Goal: Book appointment/travel/reservation

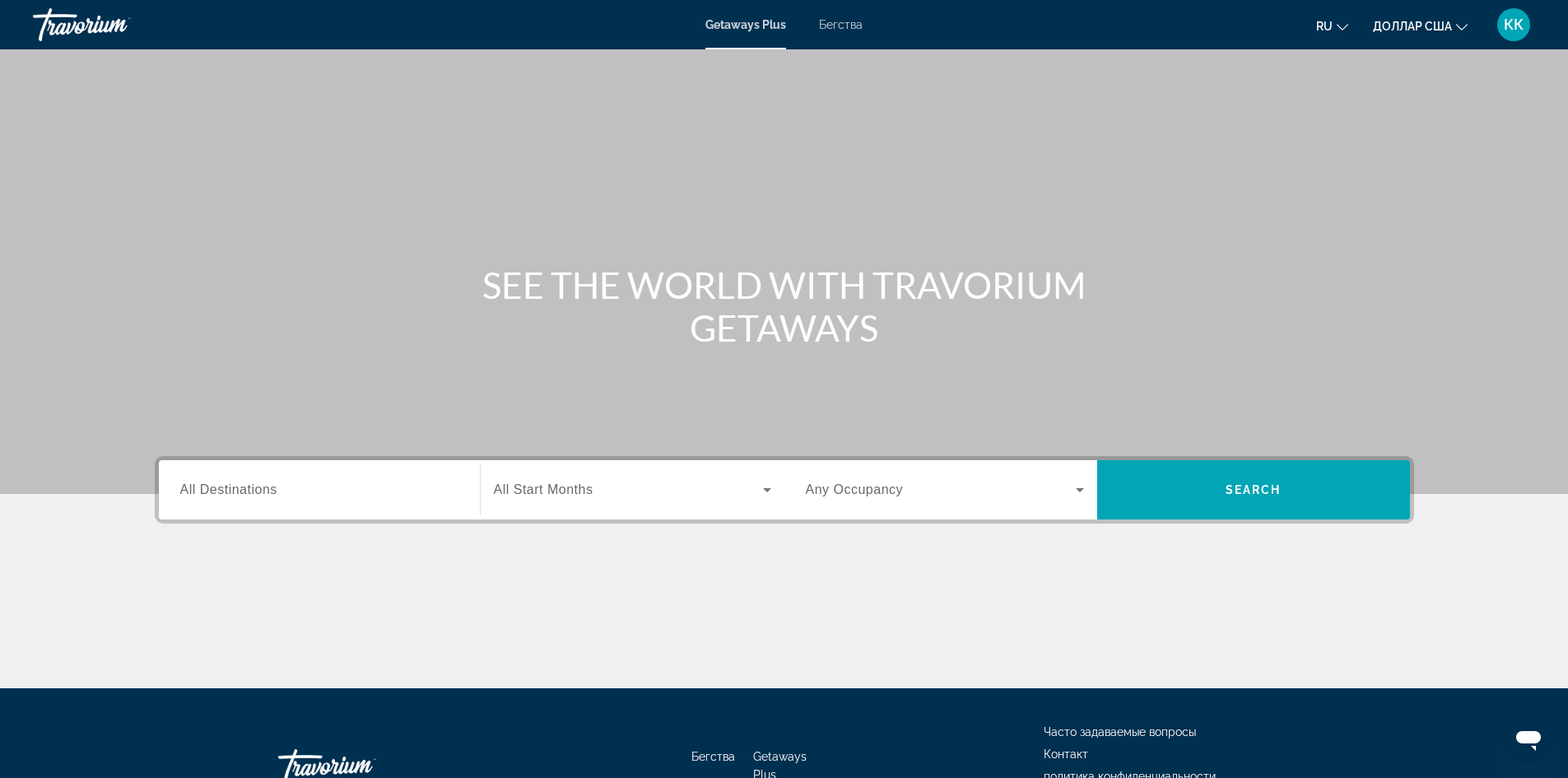
click at [204, 491] on span "All Destinations" at bounding box center [229, 489] width 97 height 14
click at [204, 491] on input "Destination All Destinations" at bounding box center [319, 490] width 278 height 20
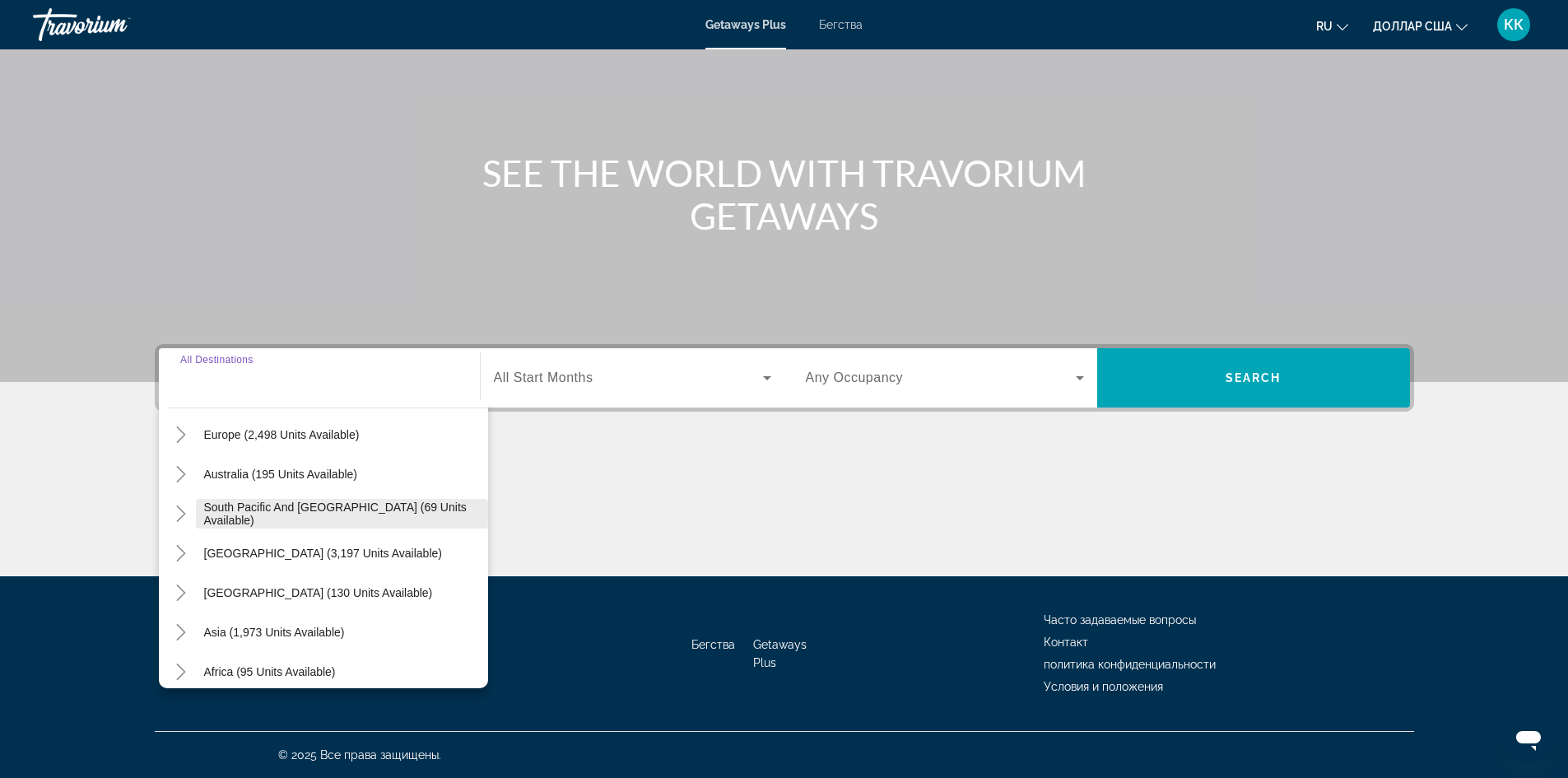
scroll to position [247, 0]
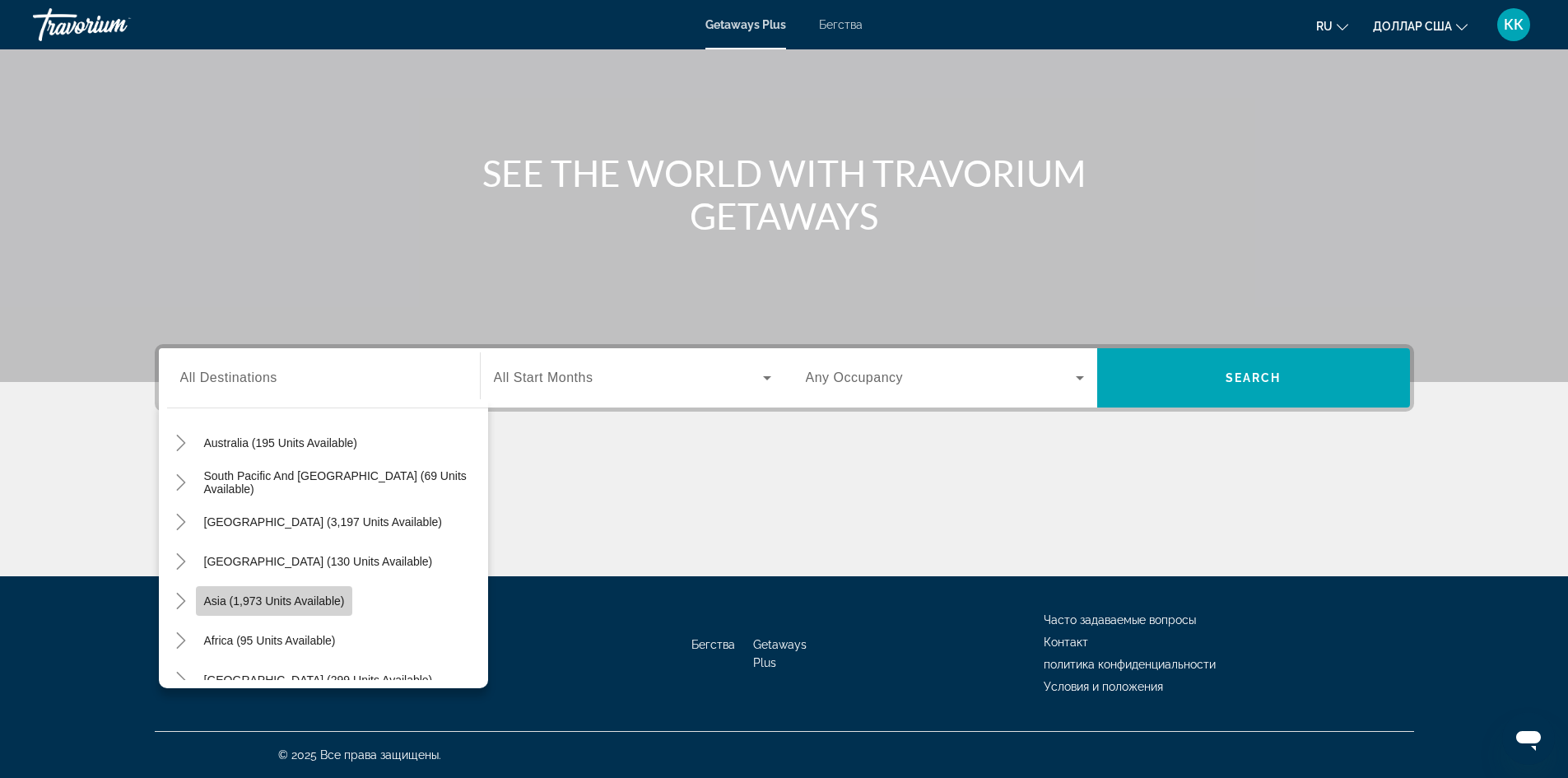
click at [280, 601] on span "Asia (1,973 units available)" at bounding box center [274, 600] width 141 height 13
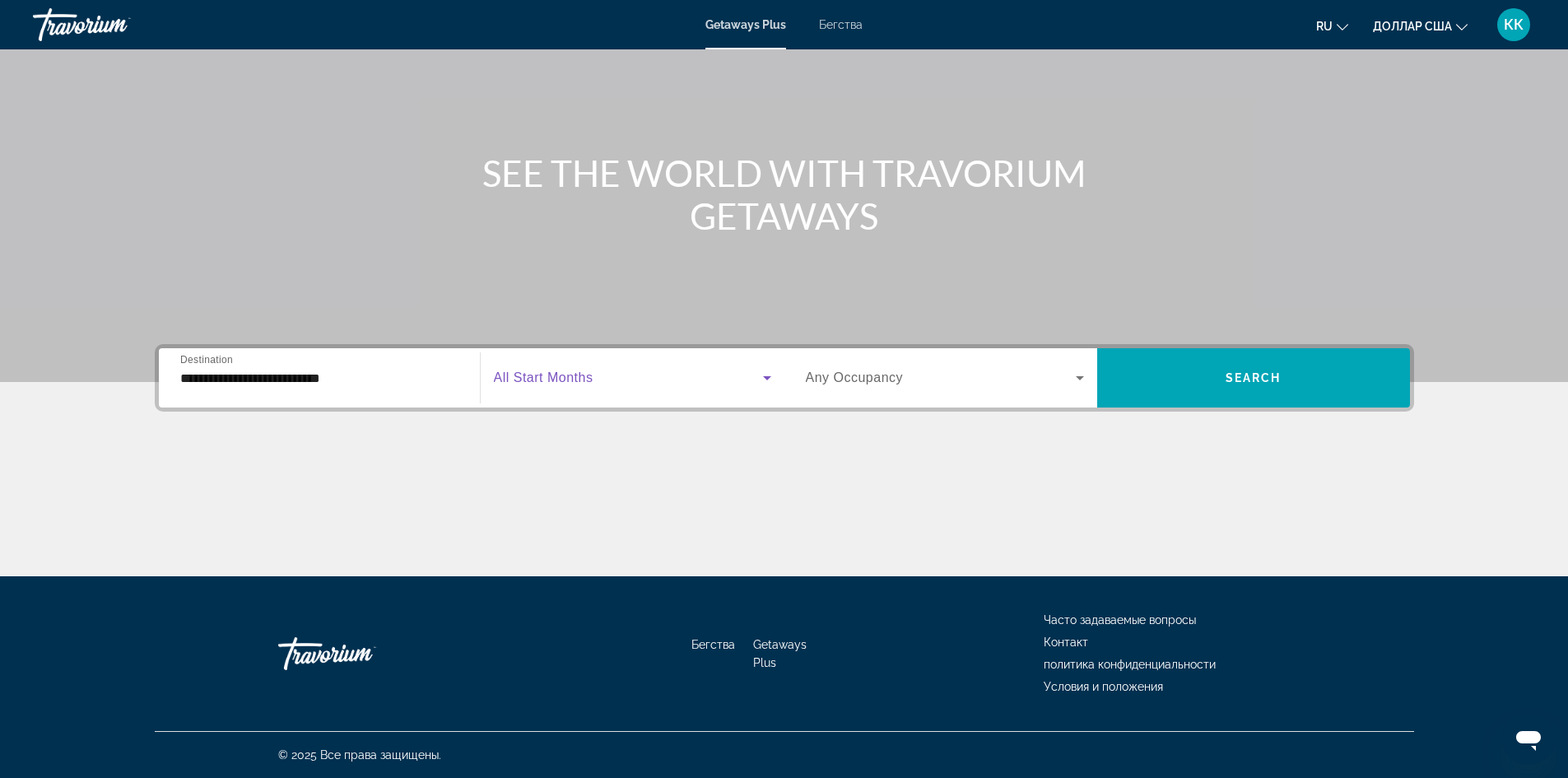
click at [591, 368] on span "Виджет поиска" at bounding box center [628, 377] width 269 height 20
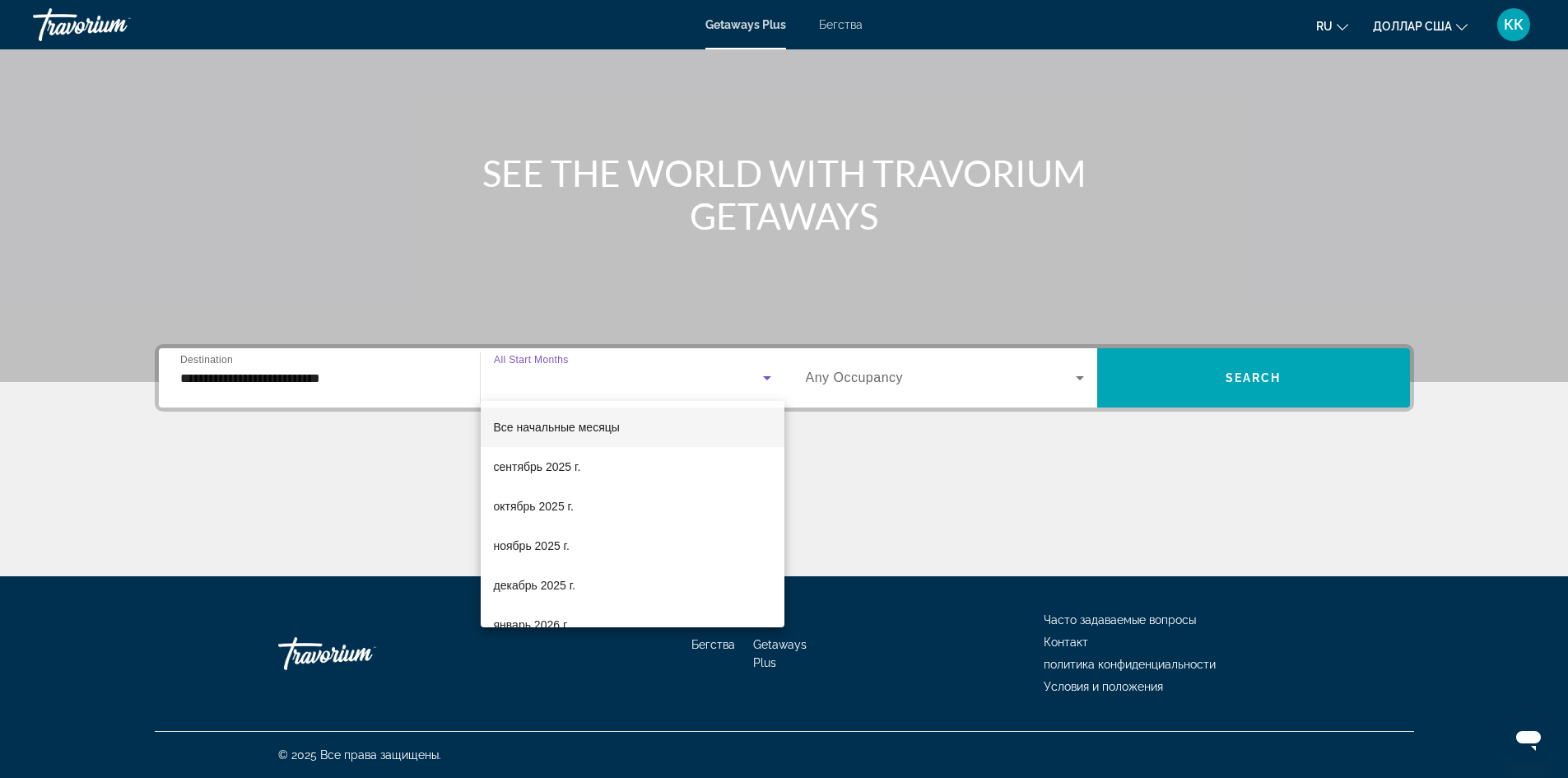
click at [366, 367] on div at bounding box center [784, 389] width 1568 height 778
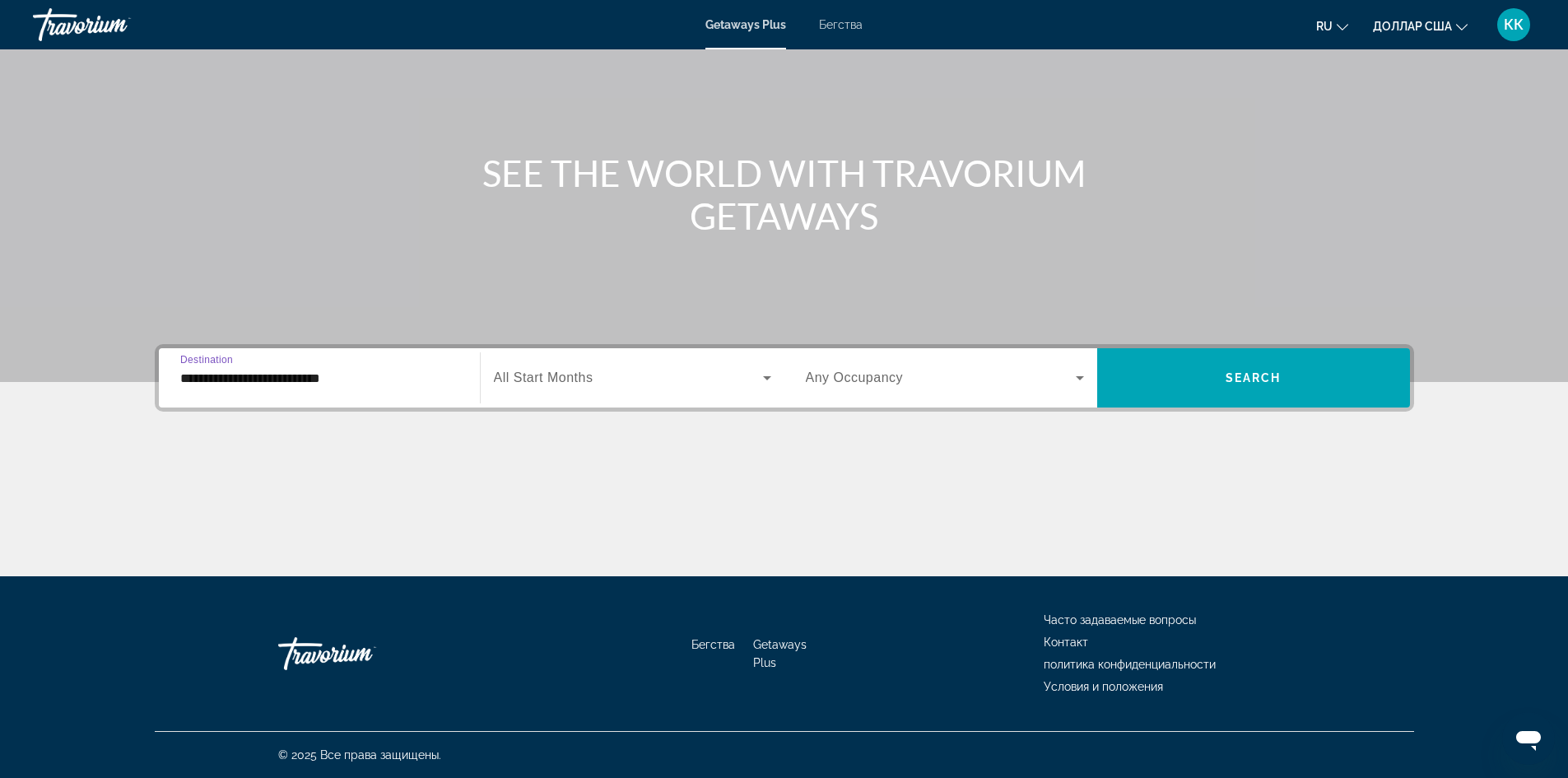
click at [349, 376] on input "**********" at bounding box center [319, 378] width 278 height 20
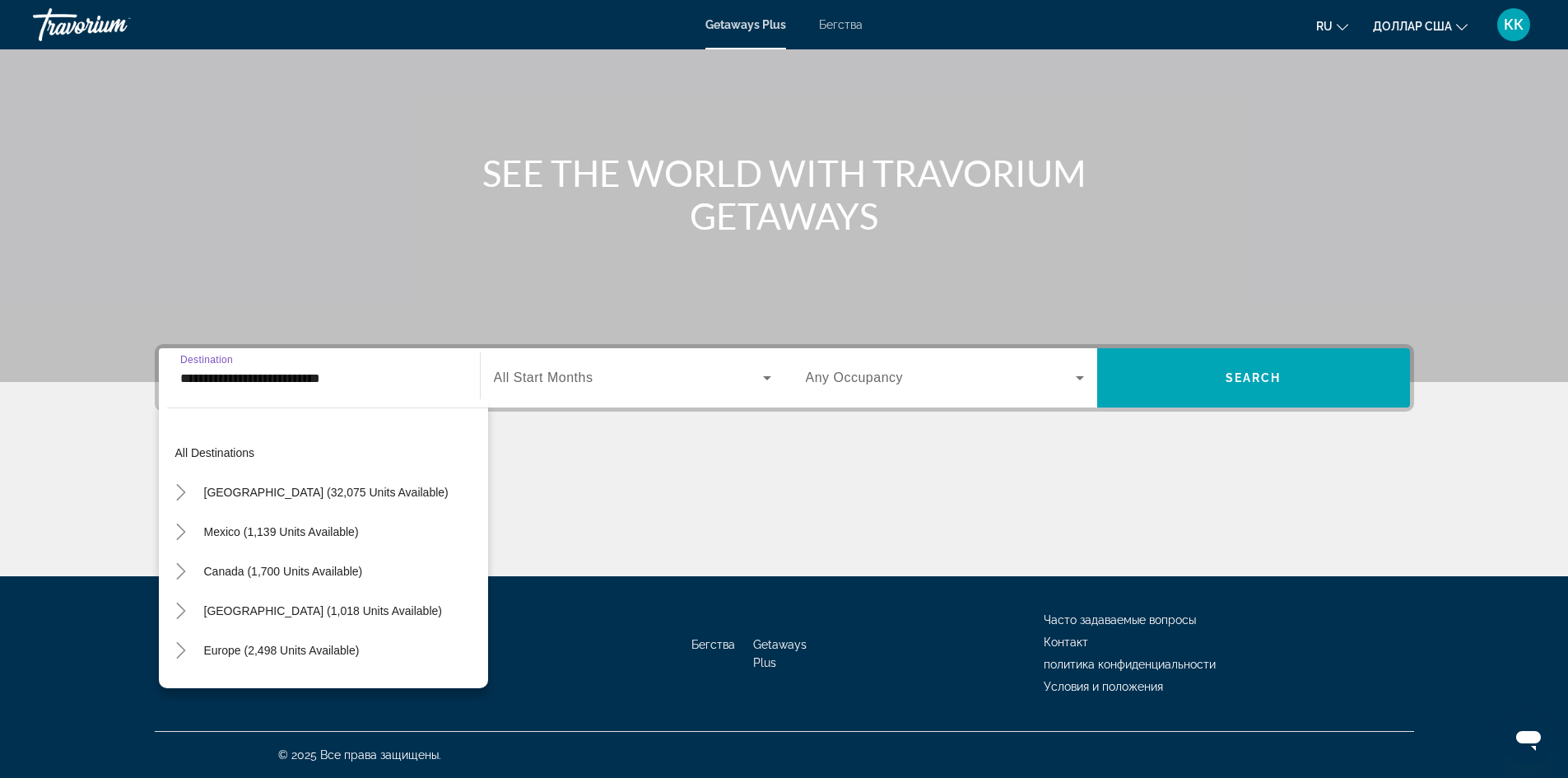
scroll to position [295, 0]
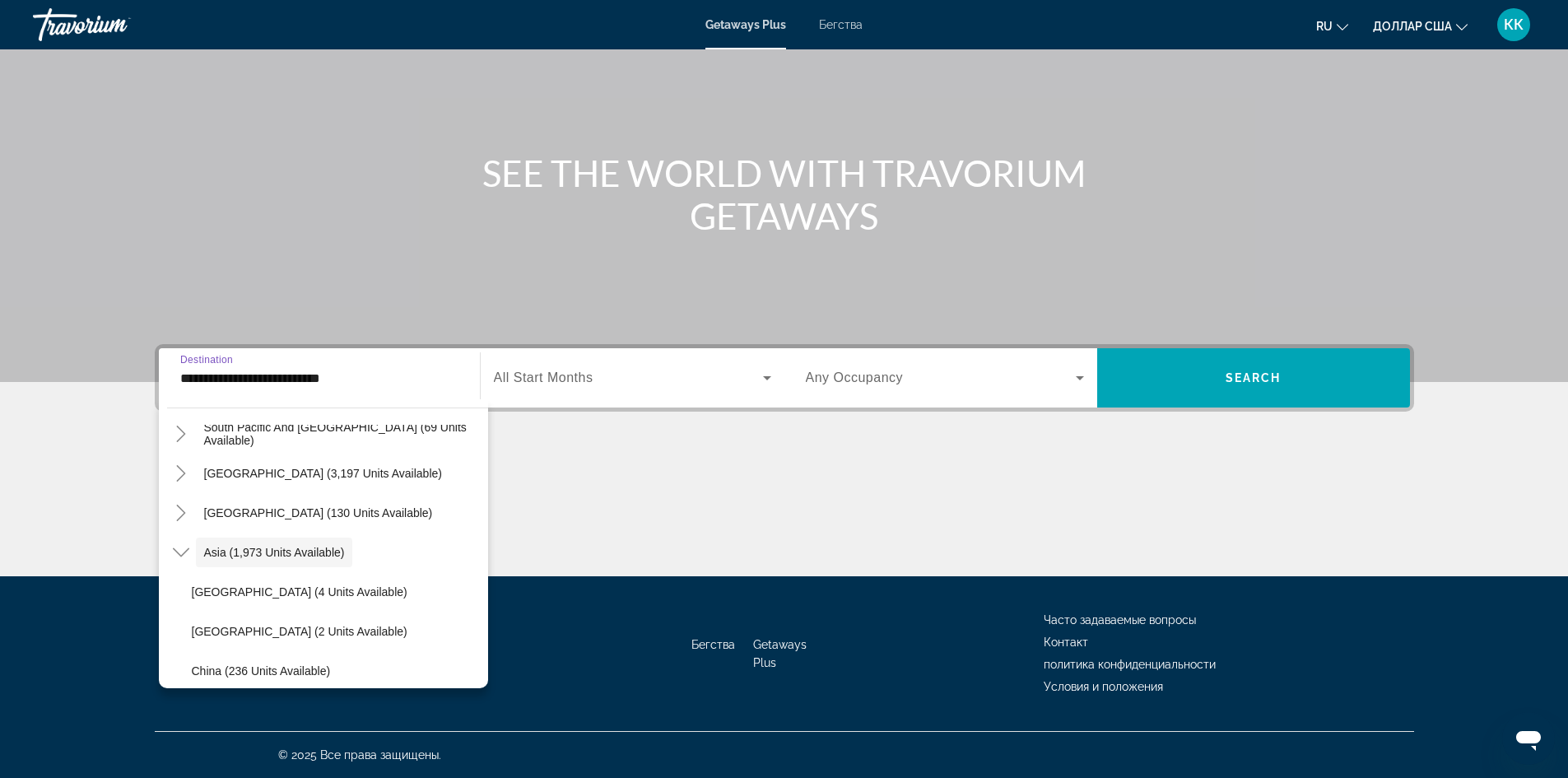
drag, startPoint x: 349, startPoint y: 376, endPoint x: 290, endPoint y: 271, distance: 120.4
click at [290, 271] on div "Основное содержание" at bounding box center [784, 135] width 1568 height 493
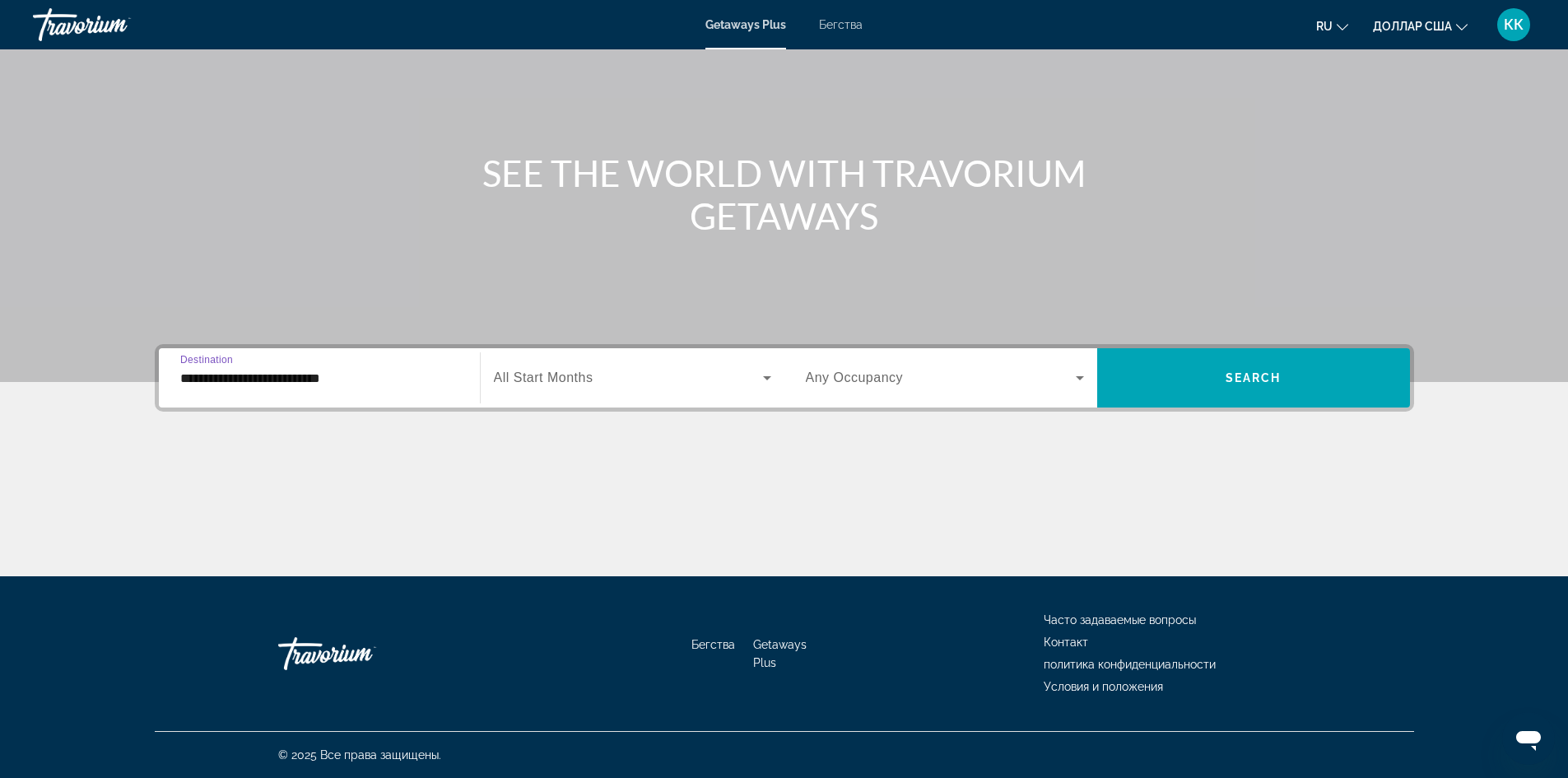
click at [345, 377] on input "**********" at bounding box center [319, 378] width 278 height 20
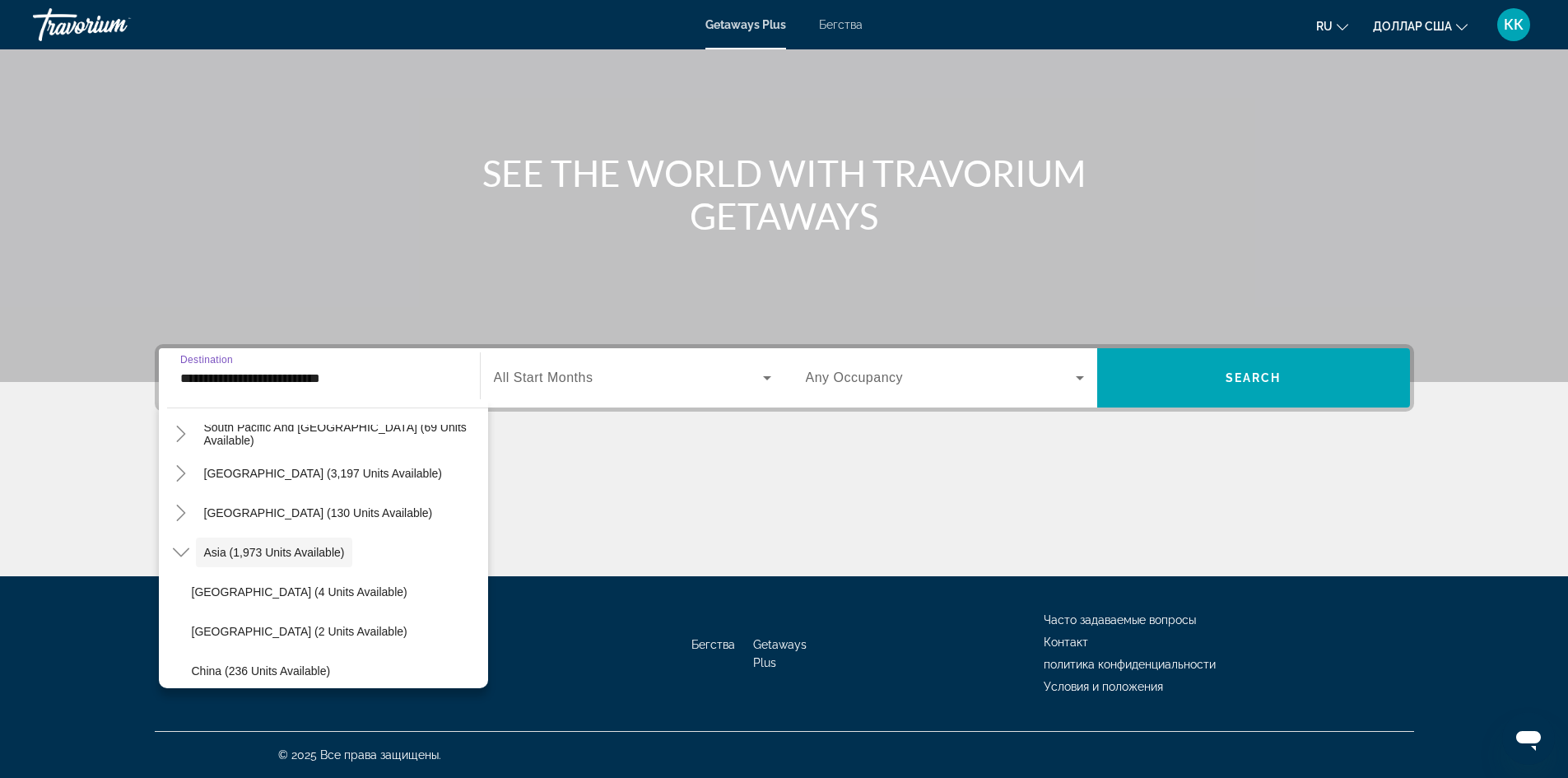
click at [367, 376] on input "**********" at bounding box center [319, 378] width 278 height 20
drag, startPoint x: 367, startPoint y: 376, endPoint x: 255, endPoint y: 270, distance: 154.2
click at [255, 270] on div "Основное содержание" at bounding box center [784, 135] width 1568 height 493
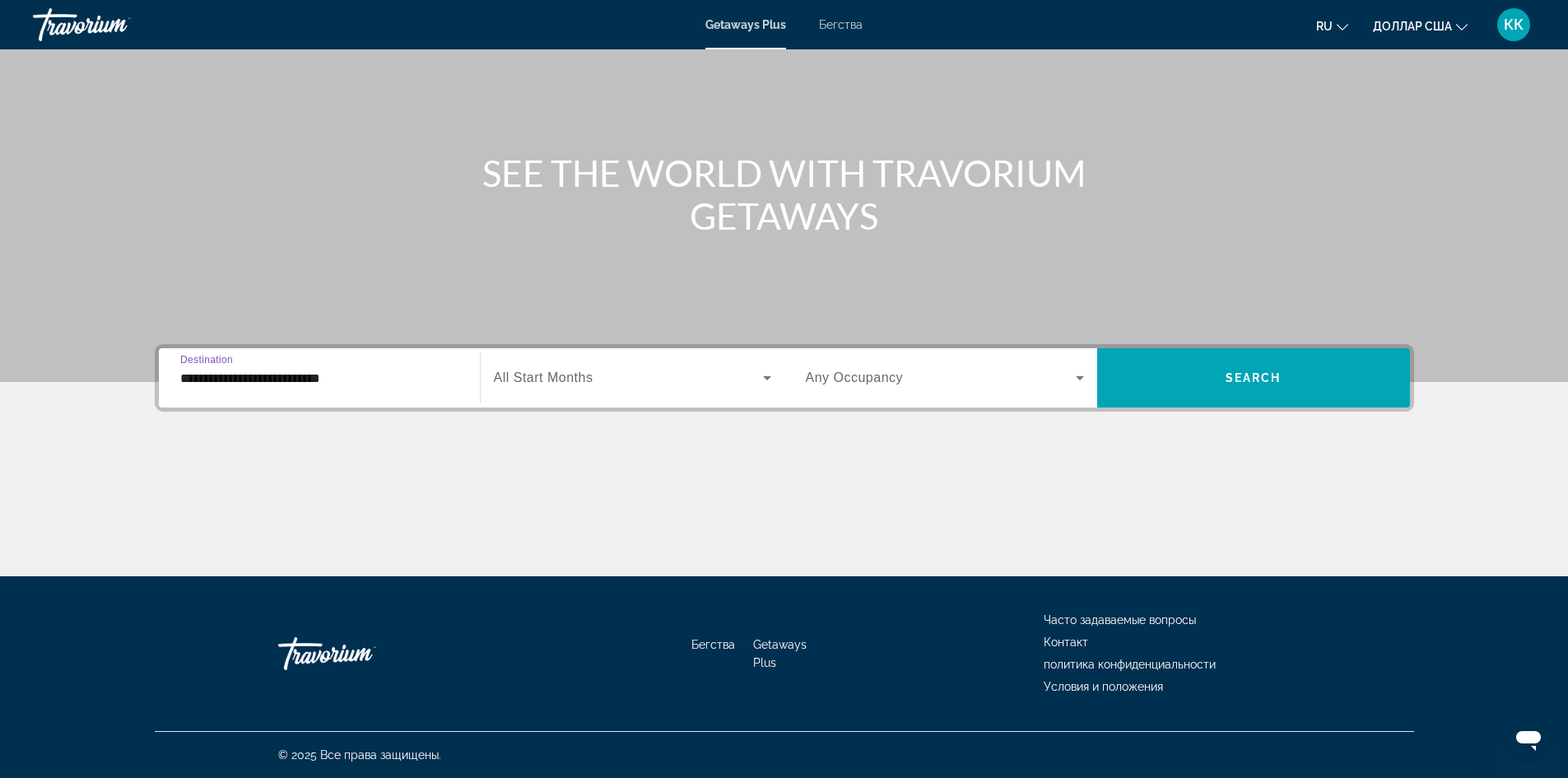
click at [360, 382] on input "**********" at bounding box center [319, 378] width 278 height 20
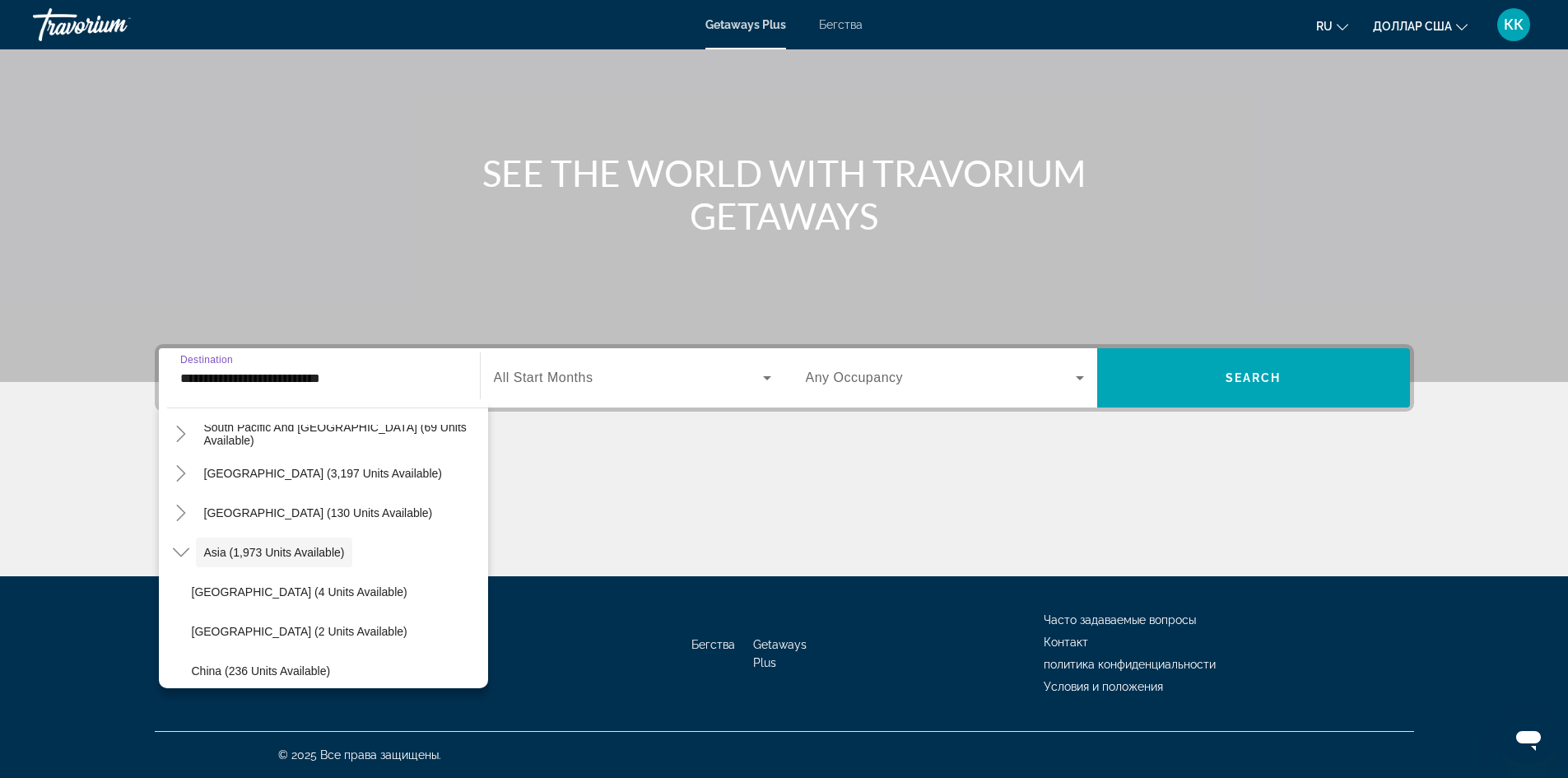
drag, startPoint x: 354, startPoint y: 380, endPoint x: 202, endPoint y: 375, distance: 152.1
click at [175, 360] on div "**********" at bounding box center [318, 378] width 304 height 47
drag, startPoint x: 202, startPoint y: 375, endPoint x: 403, endPoint y: 315, distance: 209.8
click at [403, 315] on div "Основное содержание" at bounding box center [784, 135] width 1568 height 493
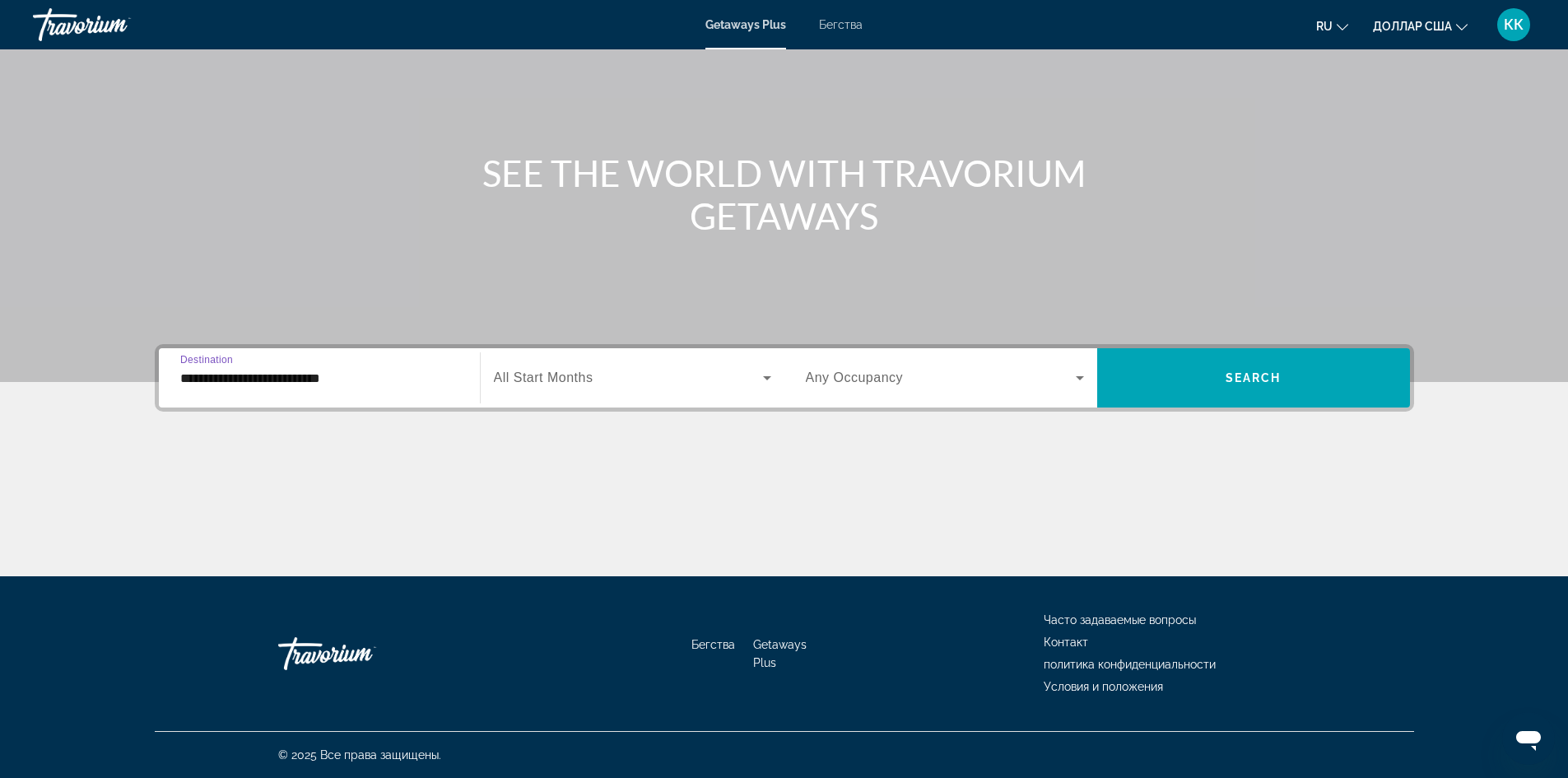
click at [358, 377] on input "**********" at bounding box center [319, 378] width 278 height 20
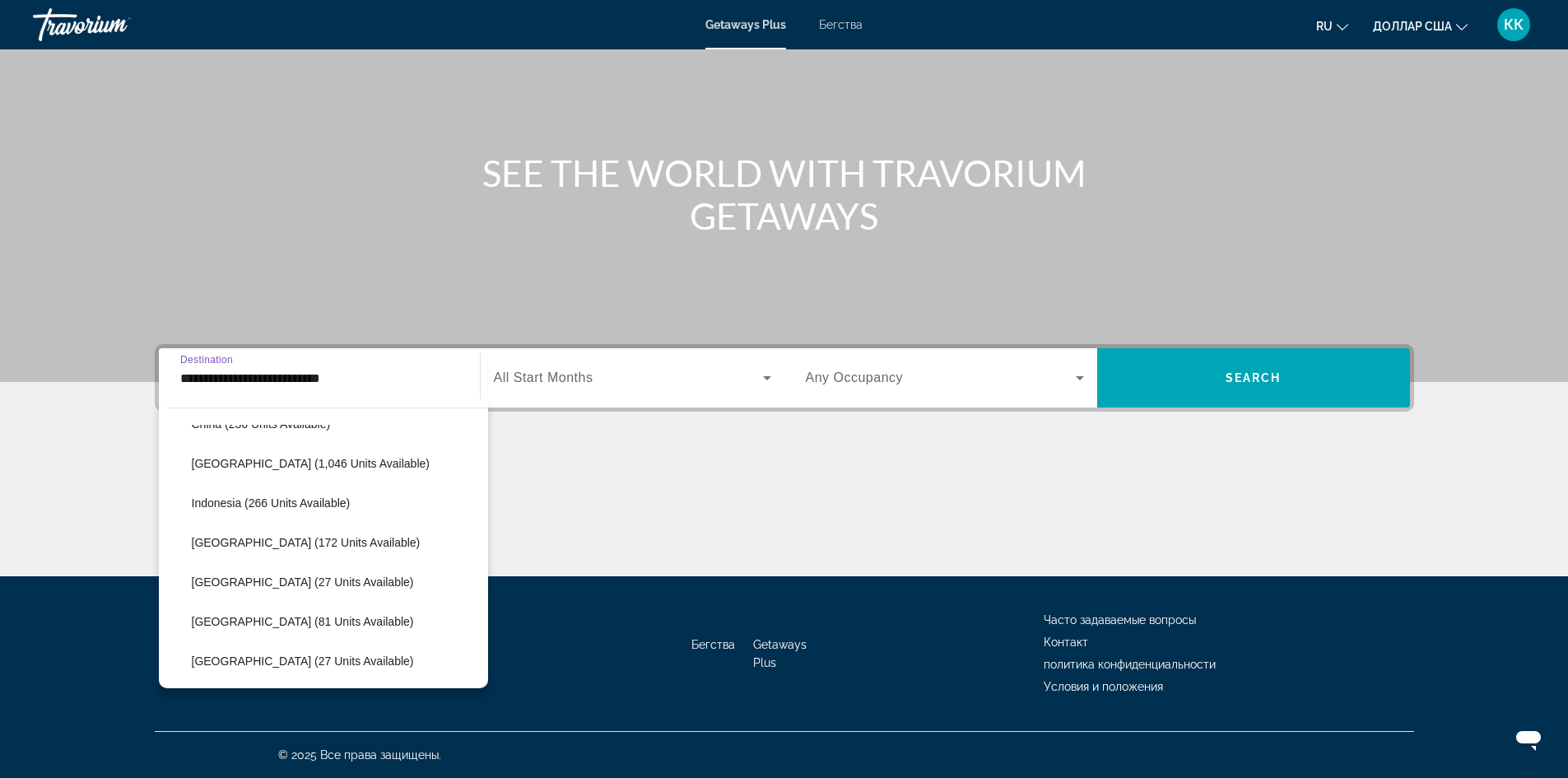
scroll to position [624, 0]
click at [321, 657] on span "Vietnam (64 units available)" at bounding box center [264, 657] width 144 height 13
type input "**********"
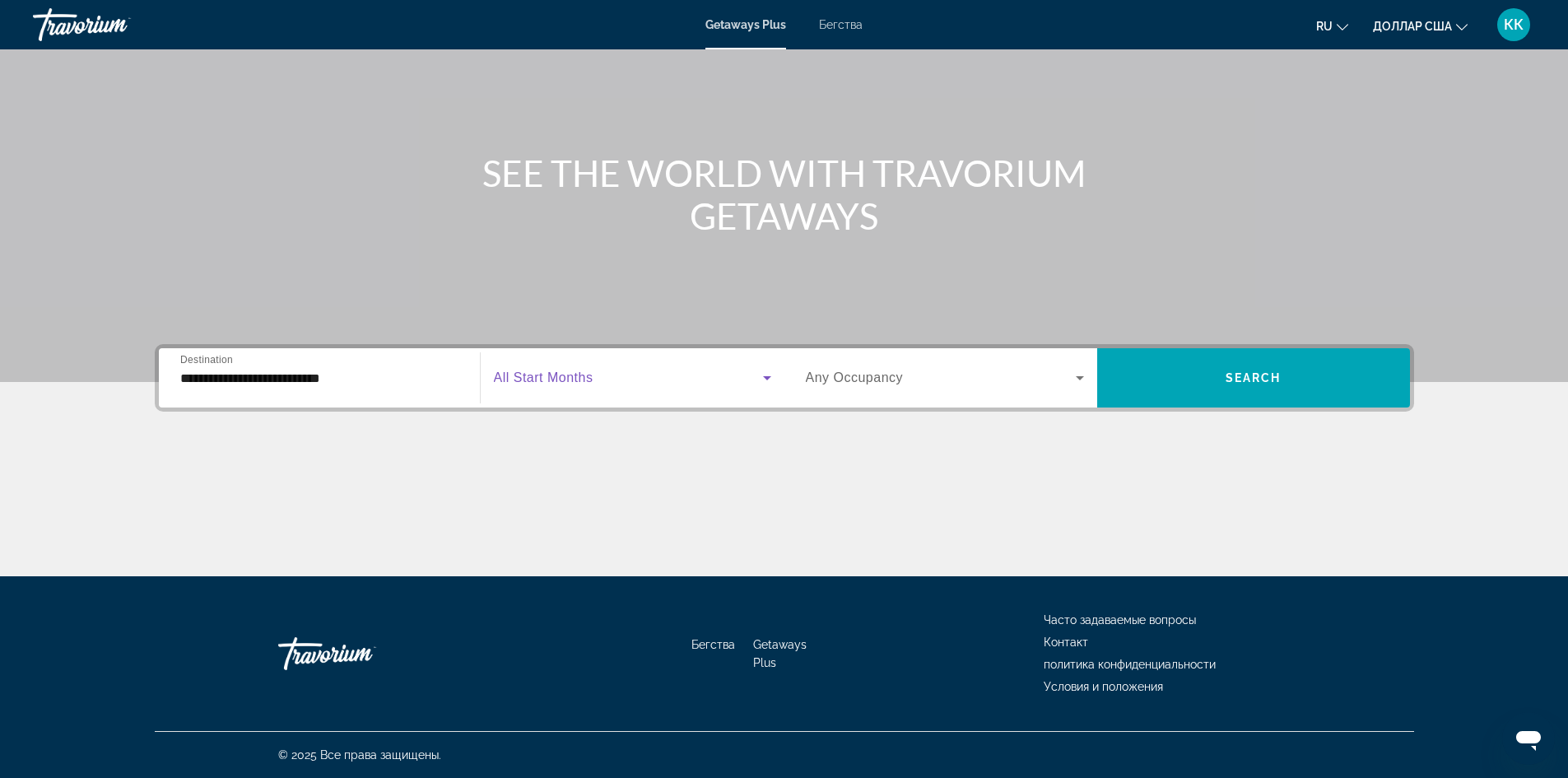
click at [764, 376] on icon "Виджет поиска" at bounding box center [767, 378] width 8 height 4
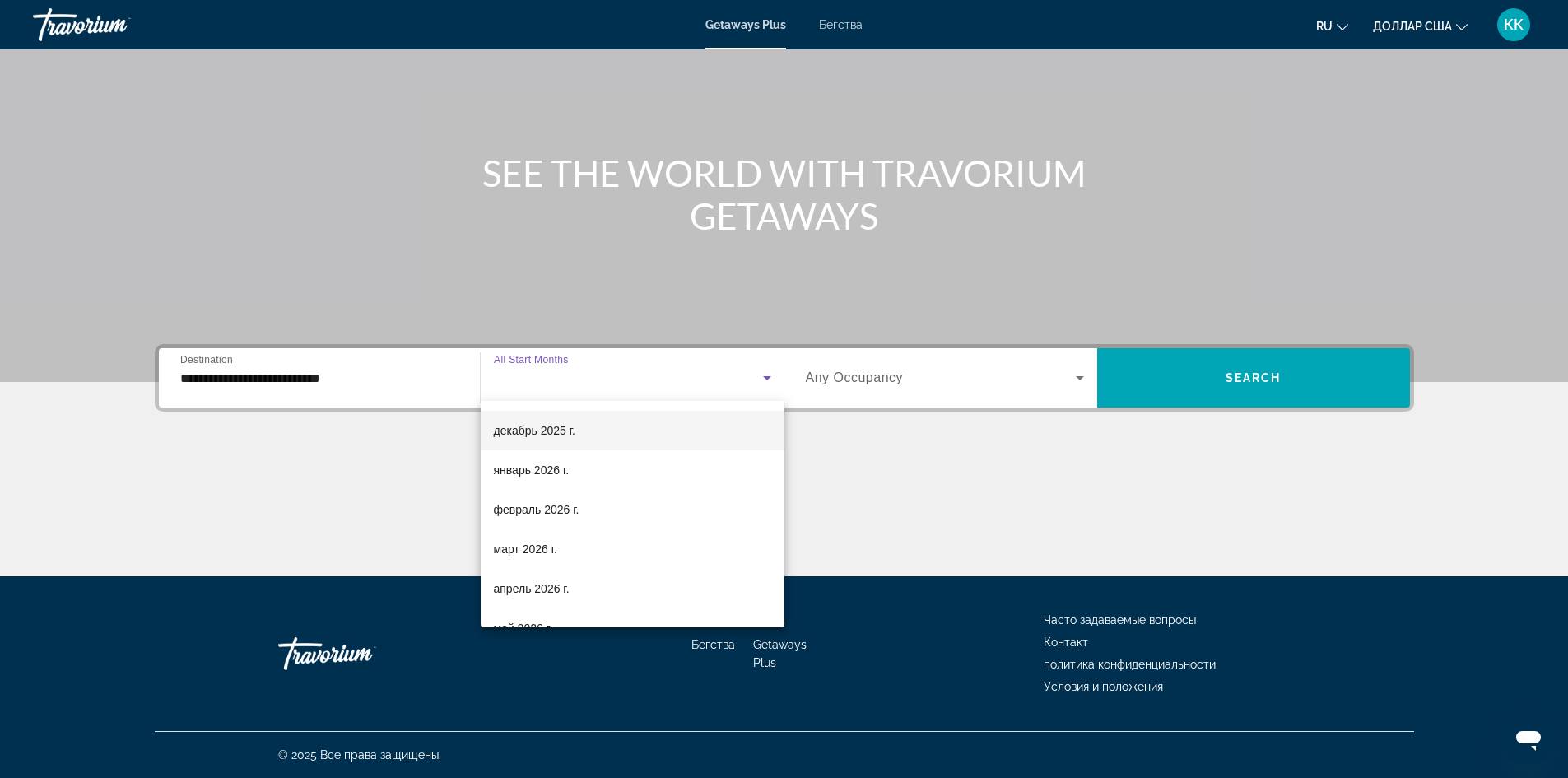
scroll to position [165, 0]
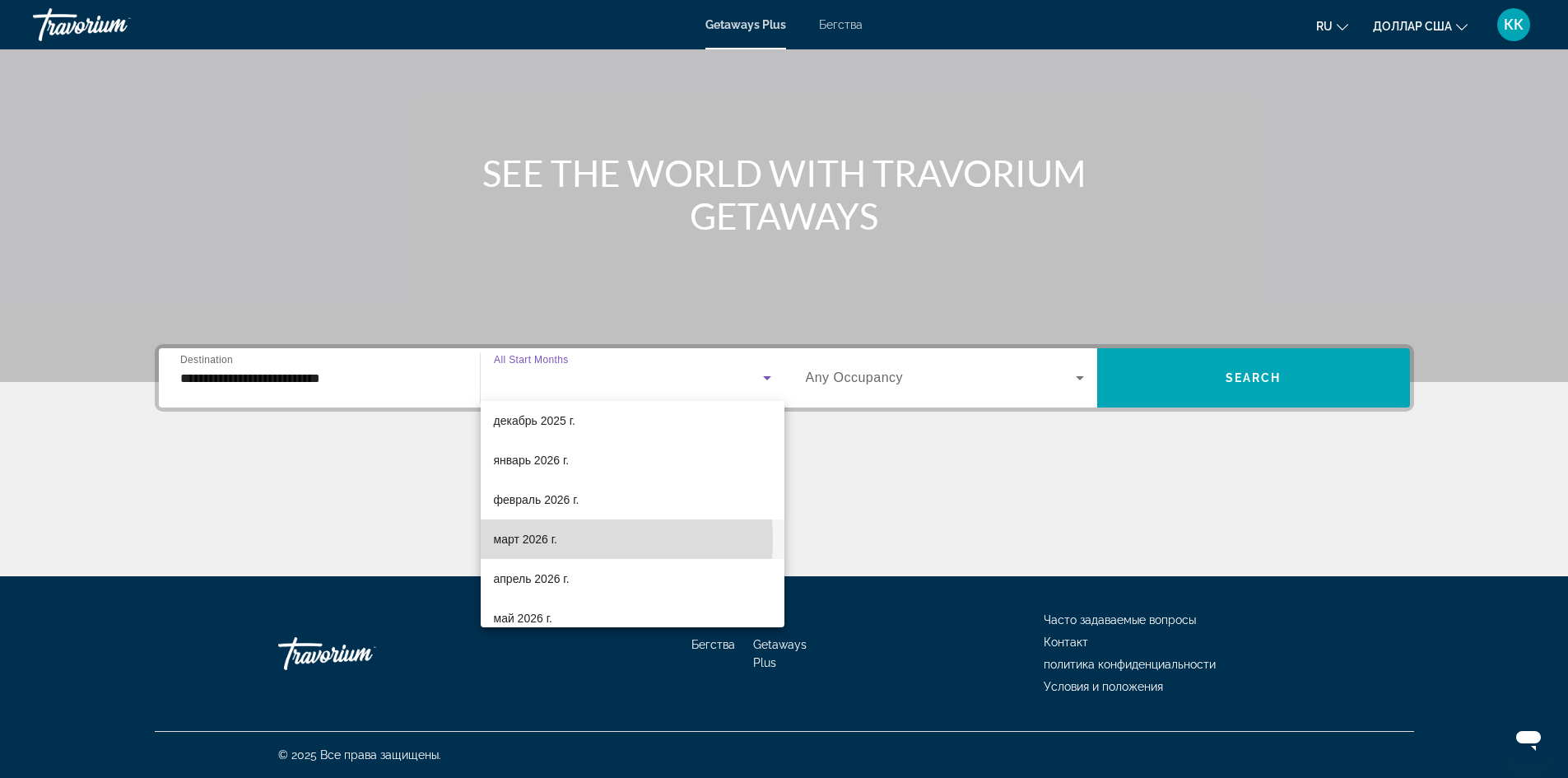
click at [536, 538] on font "март 2026 г." at bounding box center [525, 539] width 64 height 13
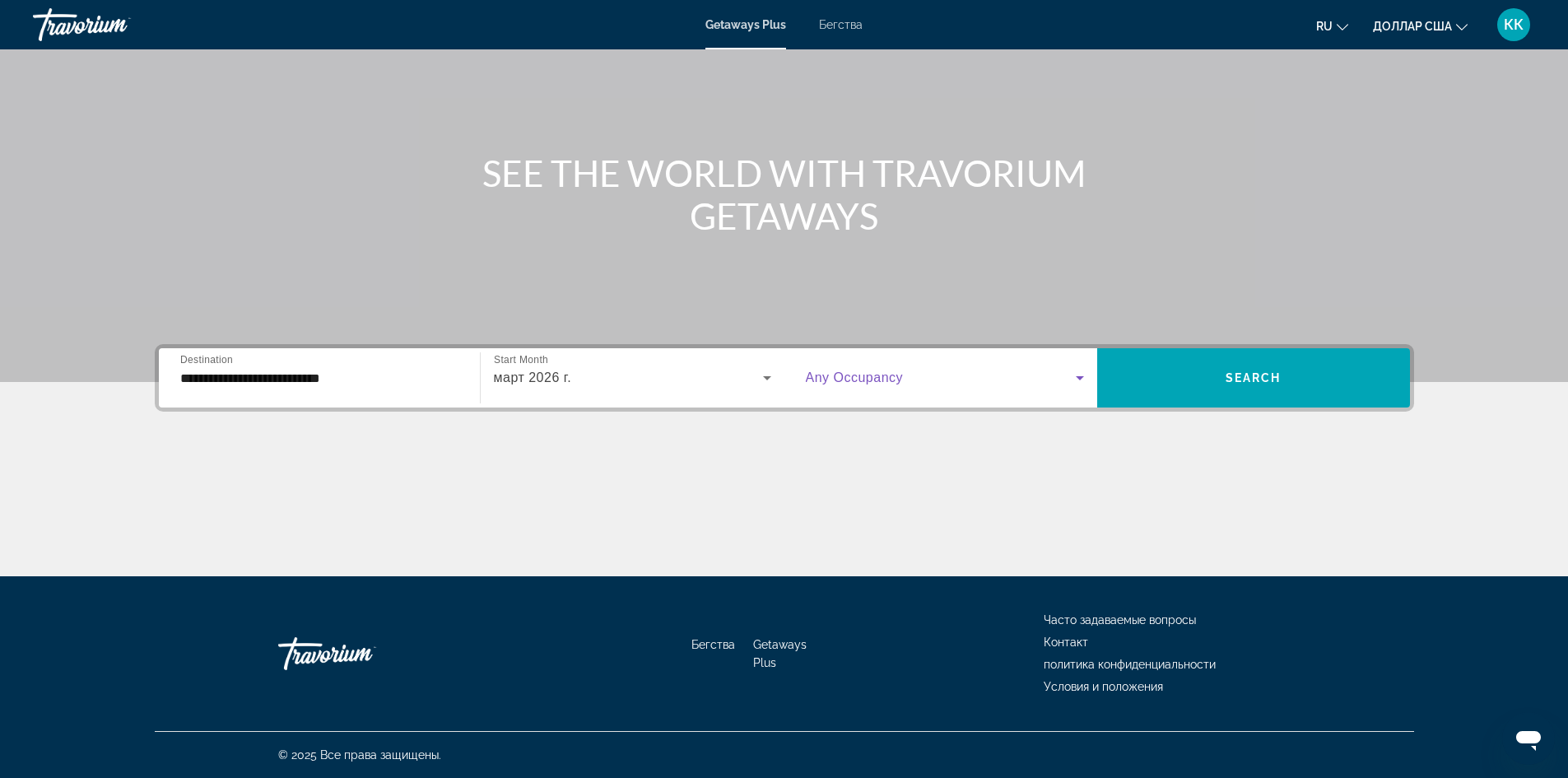
click at [1083, 376] on icon "Виджет поиска" at bounding box center [1080, 378] width 8 height 4
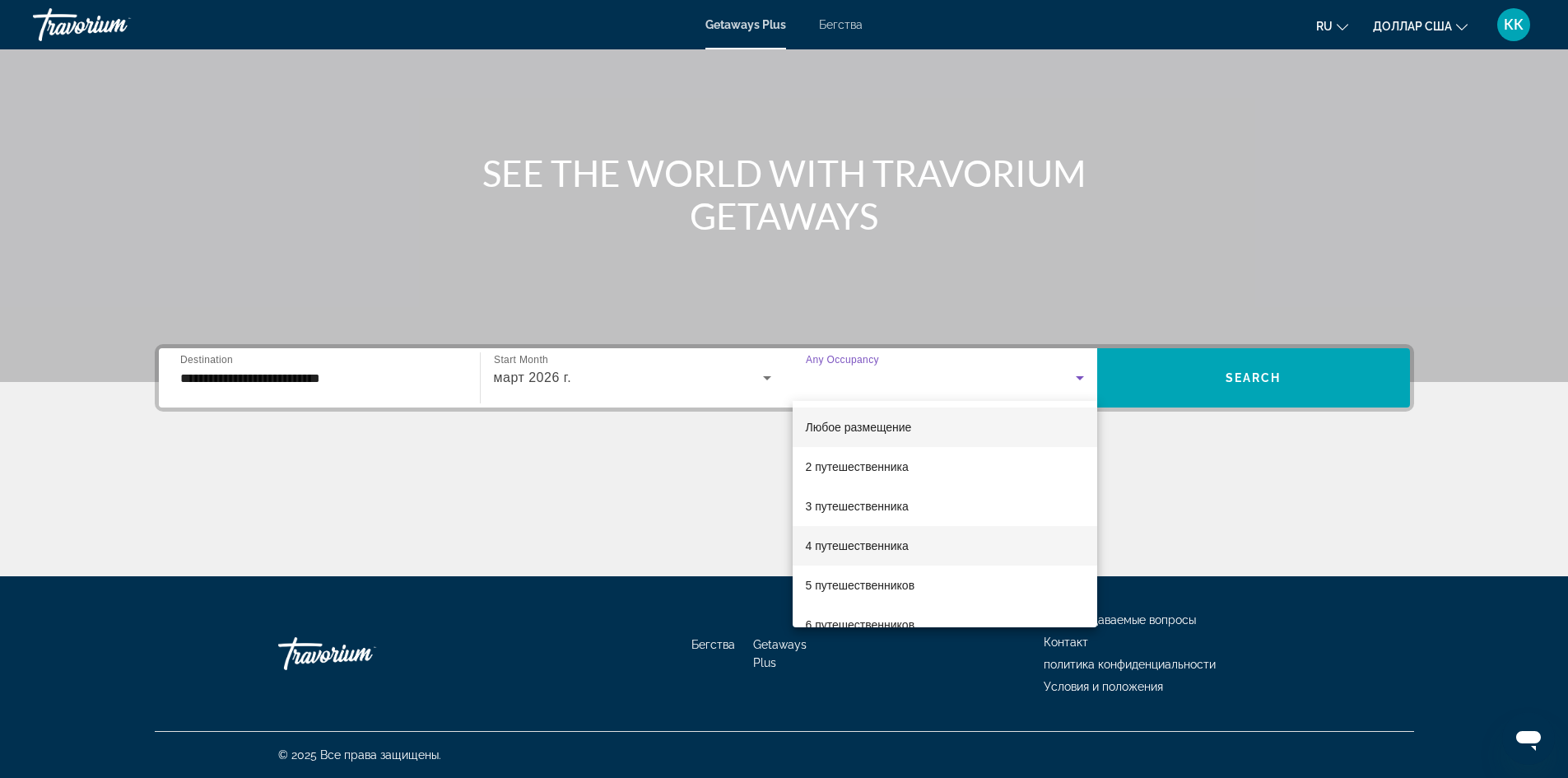
scroll to position [82, 0]
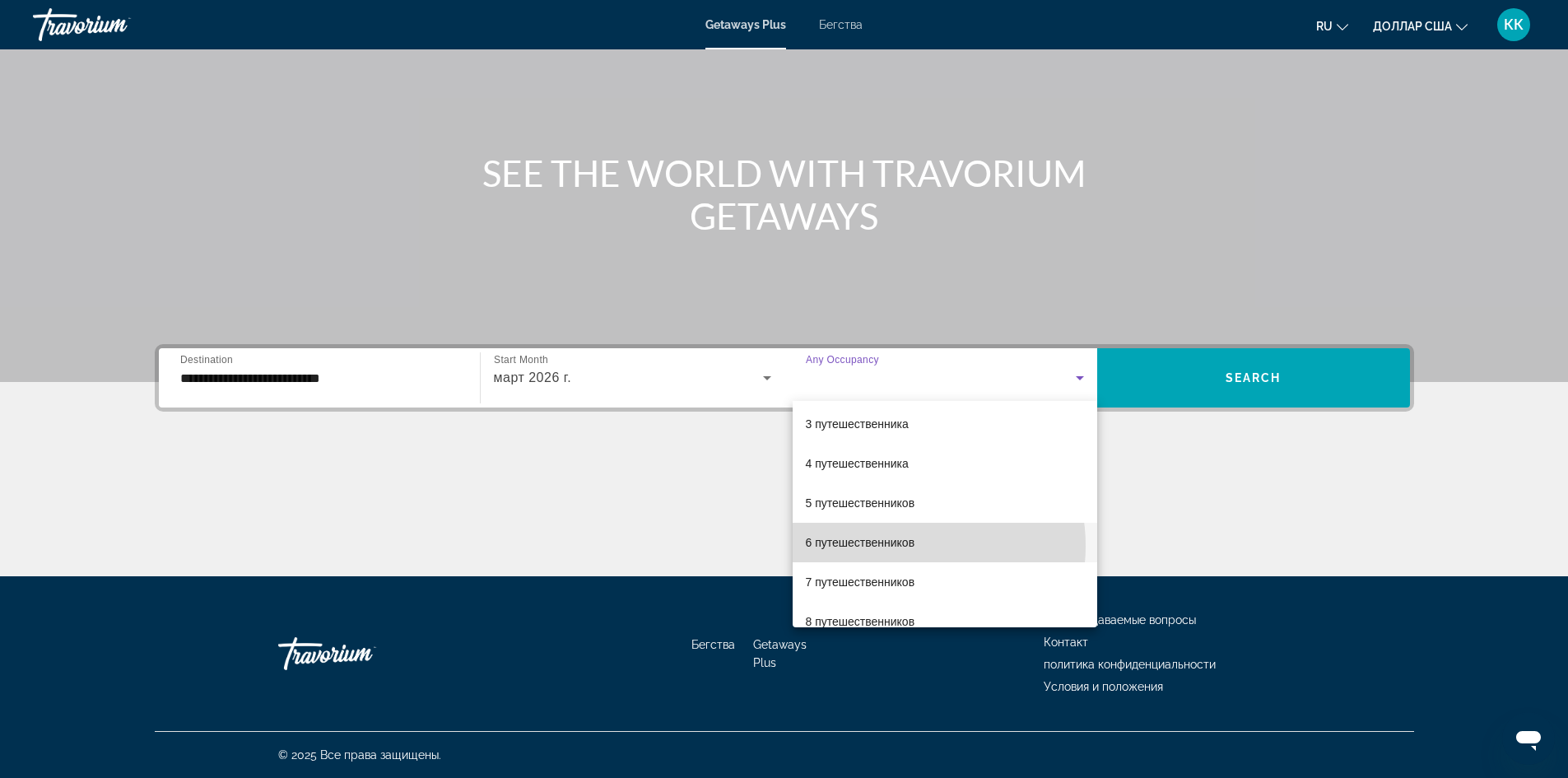
click at [900, 545] on font "6 путешественников" at bounding box center [861, 543] width 110 height 13
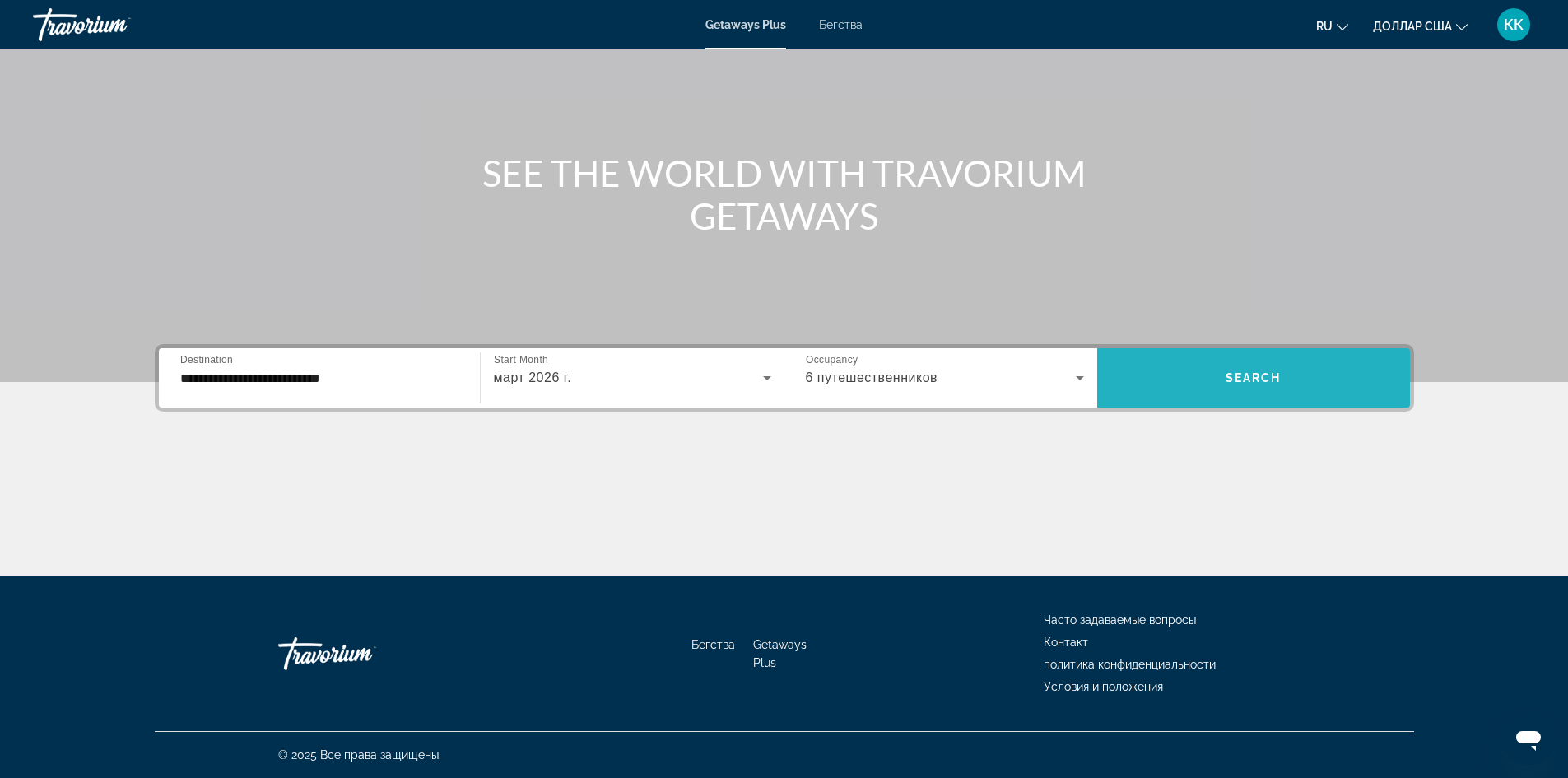
click at [1281, 374] on span "Search" at bounding box center [1253, 378] width 56 height 13
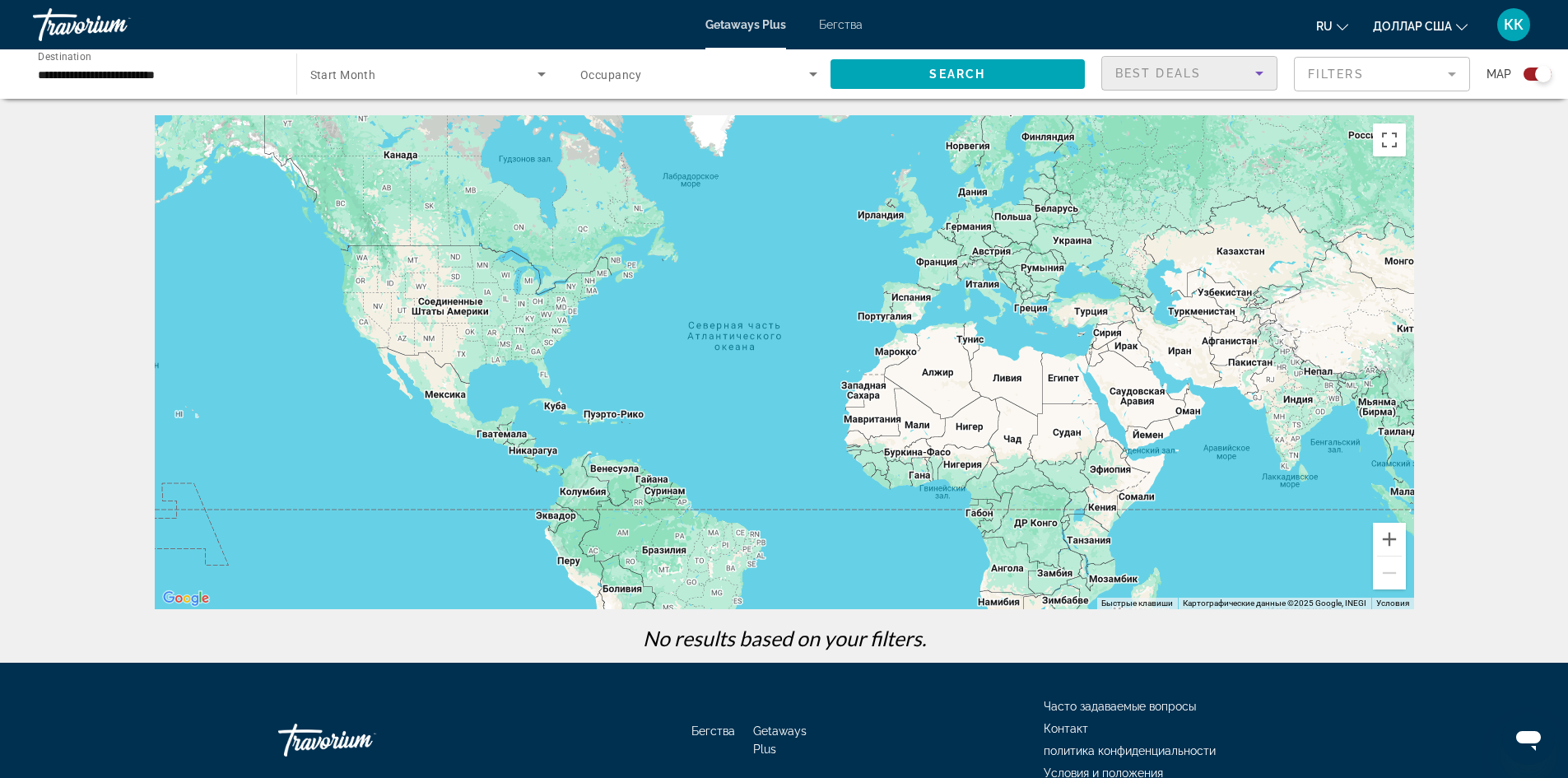
click at [1264, 73] on icon "Sort by" at bounding box center [1259, 73] width 20 height 20
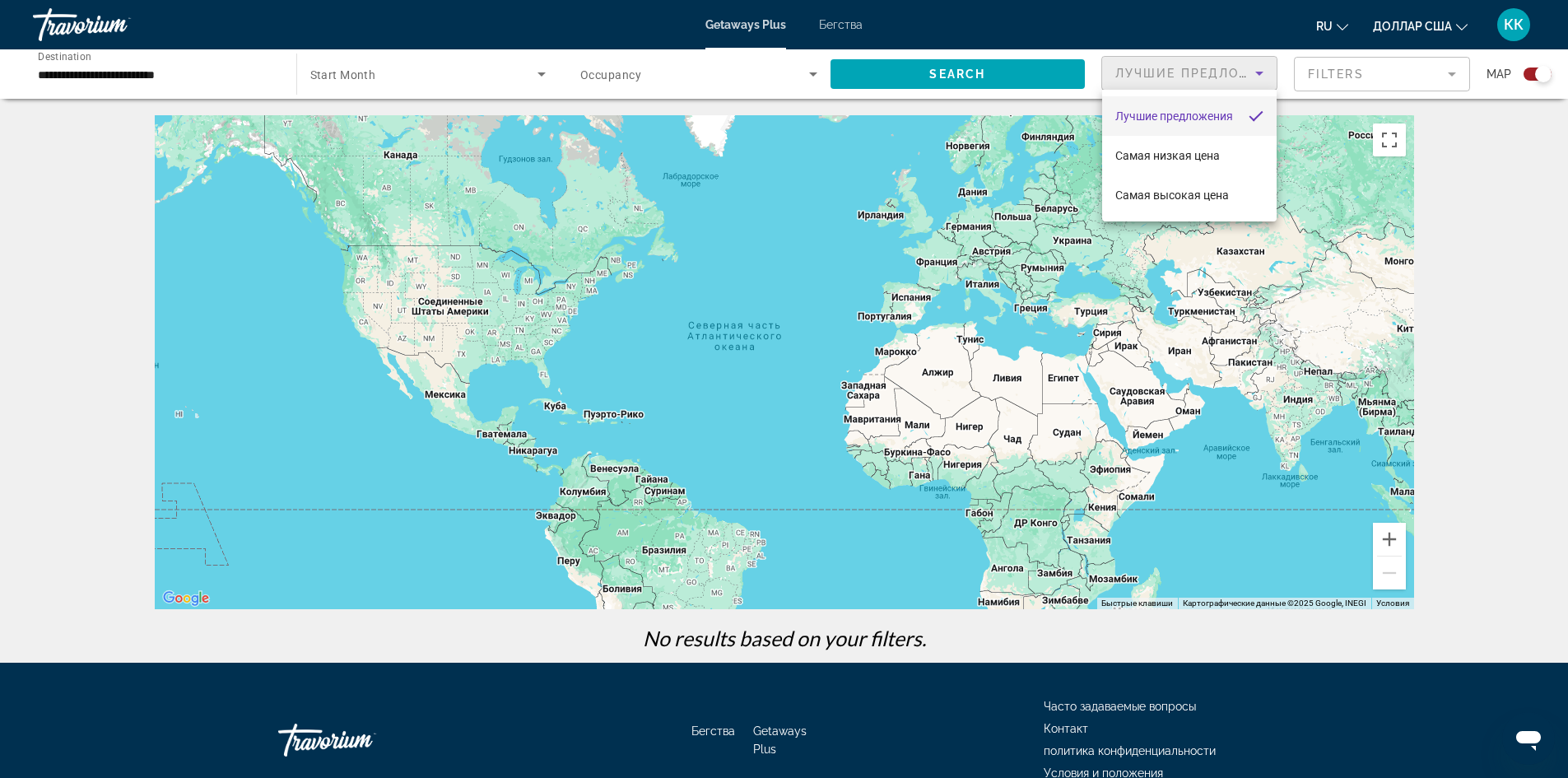
click at [1448, 74] on div at bounding box center [784, 389] width 1568 height 778
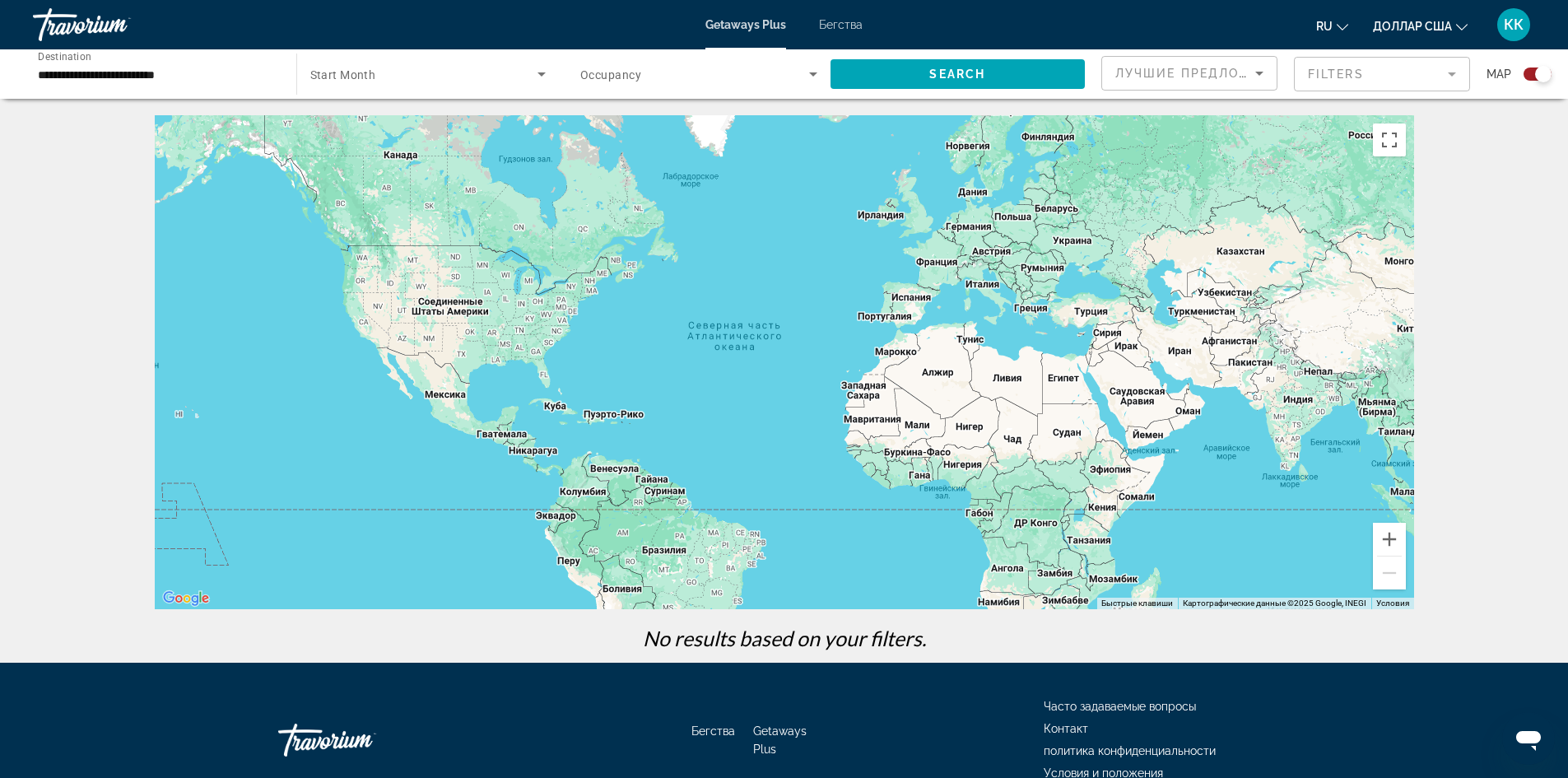
click at [1448, 74] on mat-form-field "Filters" at bounding box center [1382, 74] width 176 height 34
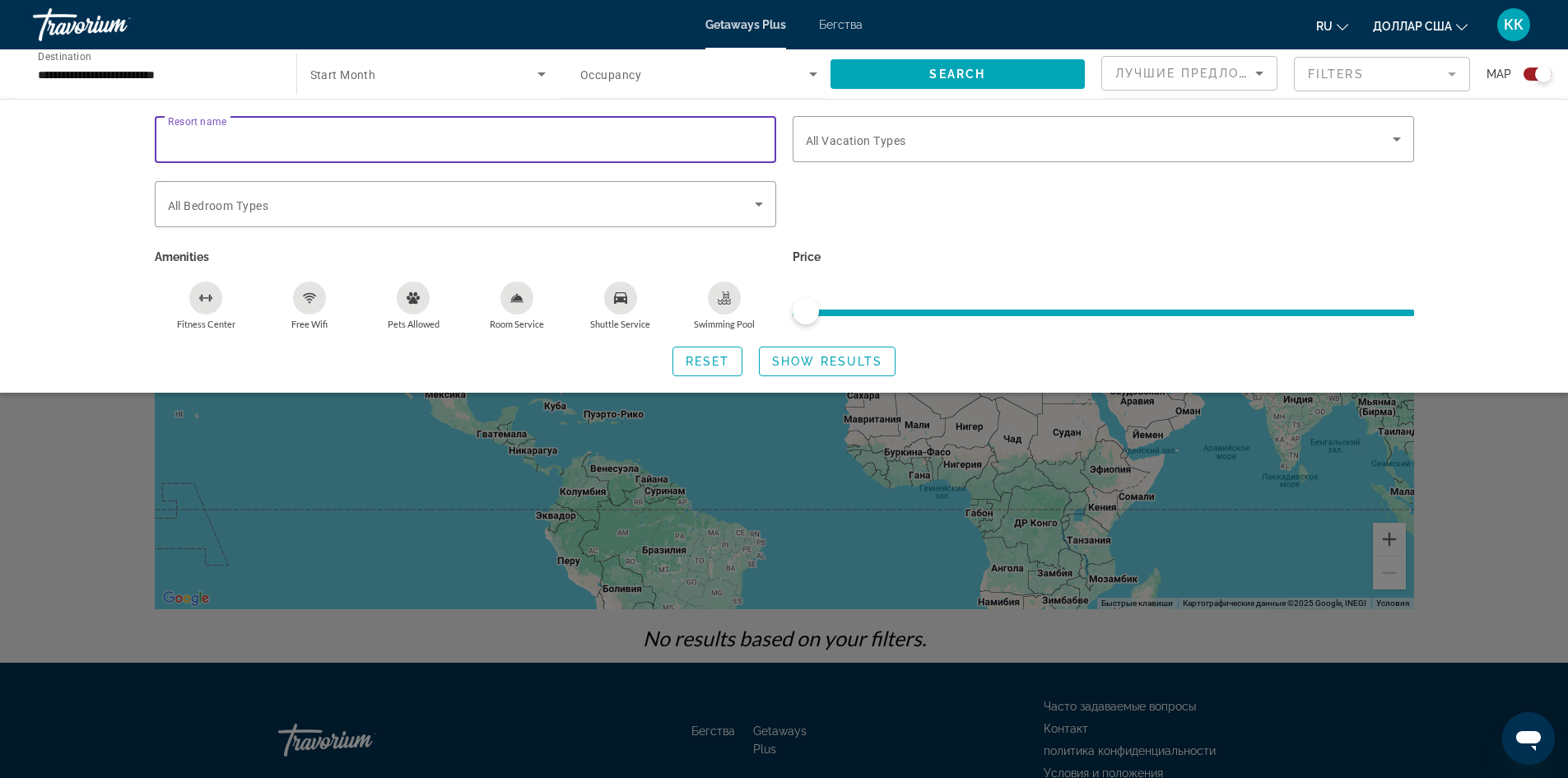
click at [252, 139] on input "Resort name" at bounding box center [465, 140] width 595 height 20
click at [926, 196] on div "Search widget" at bounding box center [1103, 213] width 638 height 64
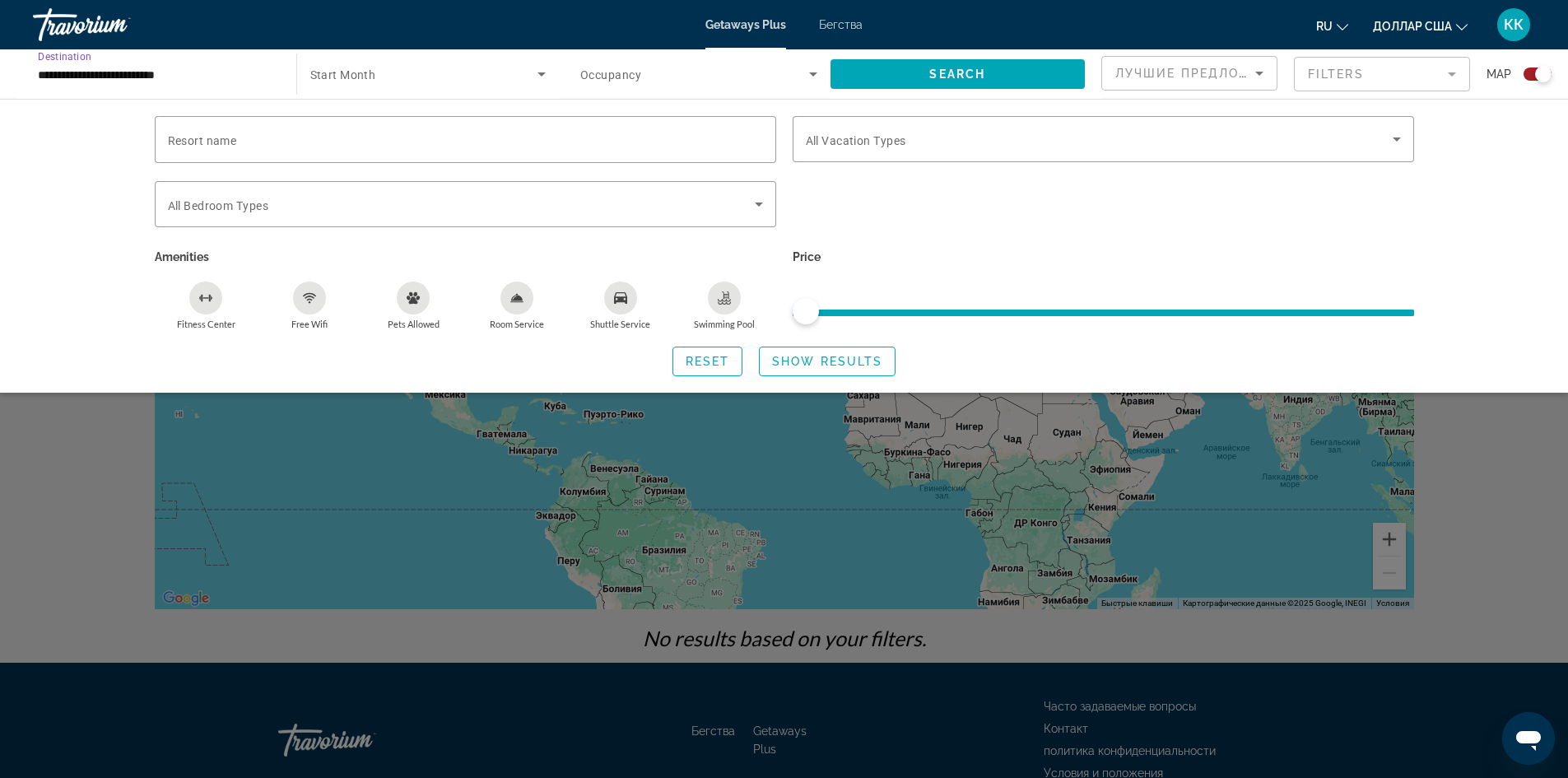
click at [218, 70] on input "**********" at bounding box center [156, 74] width 237 height 20
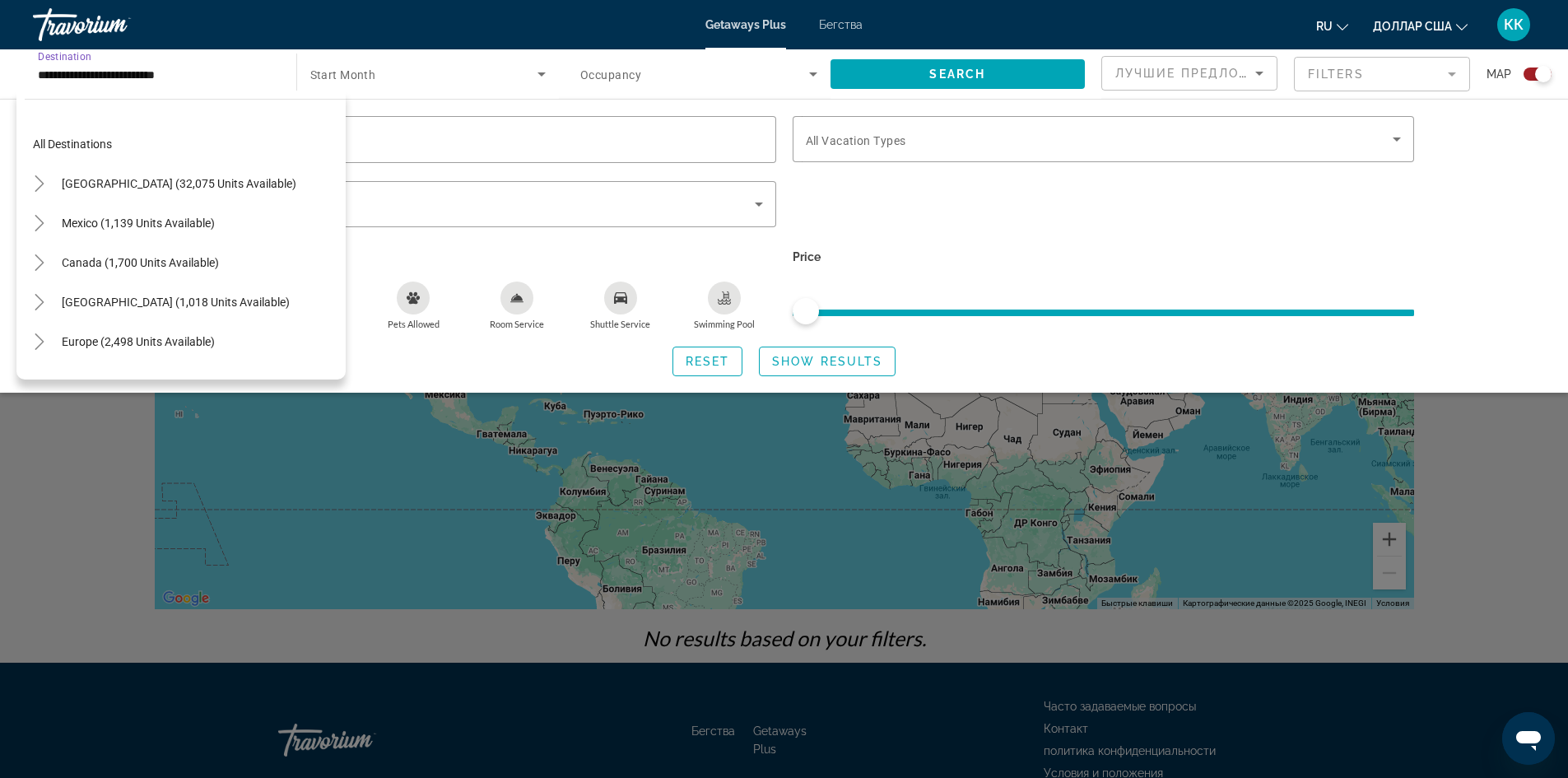
scroll to position [701, 0]
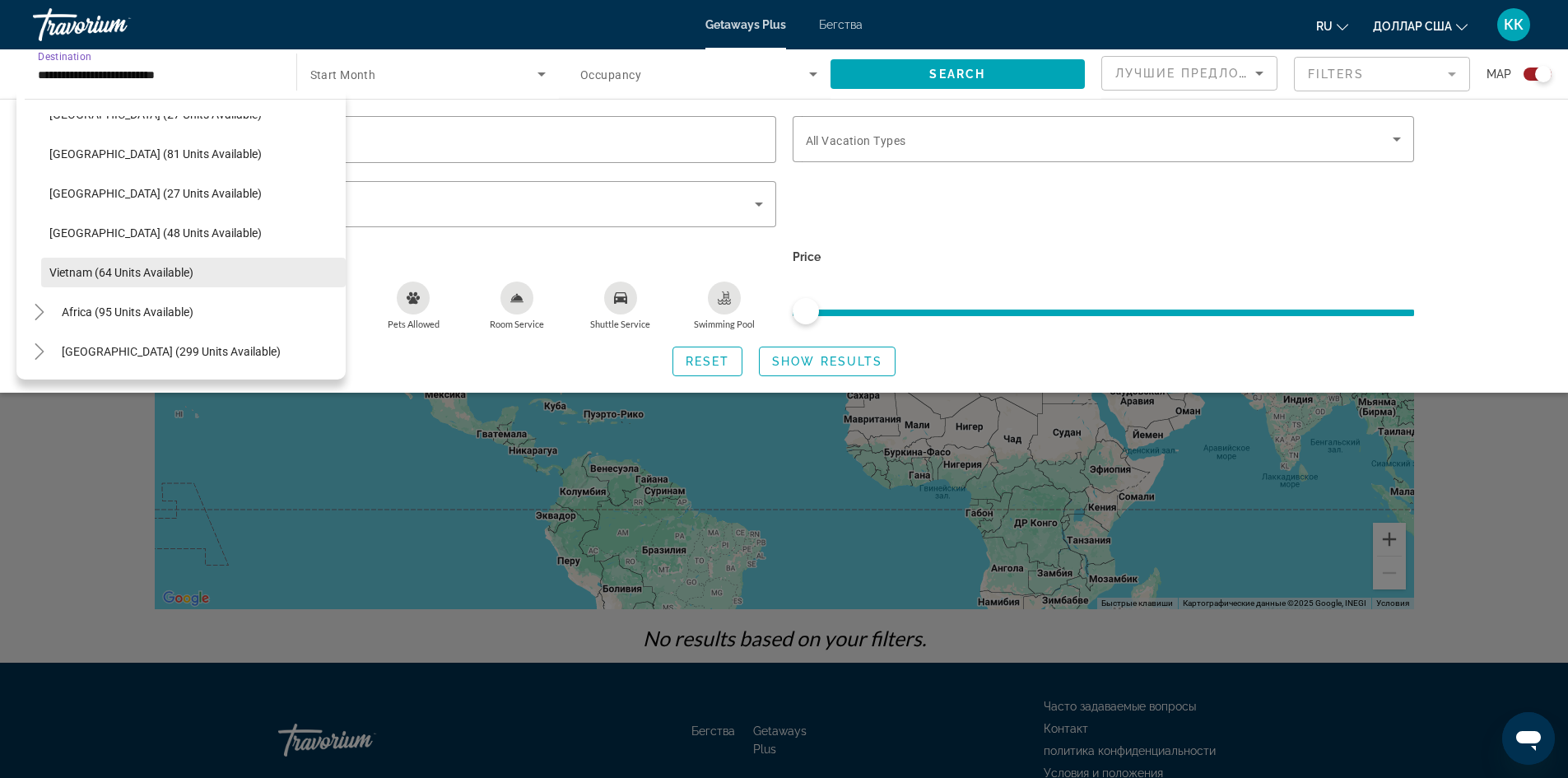
click at [215, 278] on span "Search widget" at bounding box center [193, 272] width 304 height 39
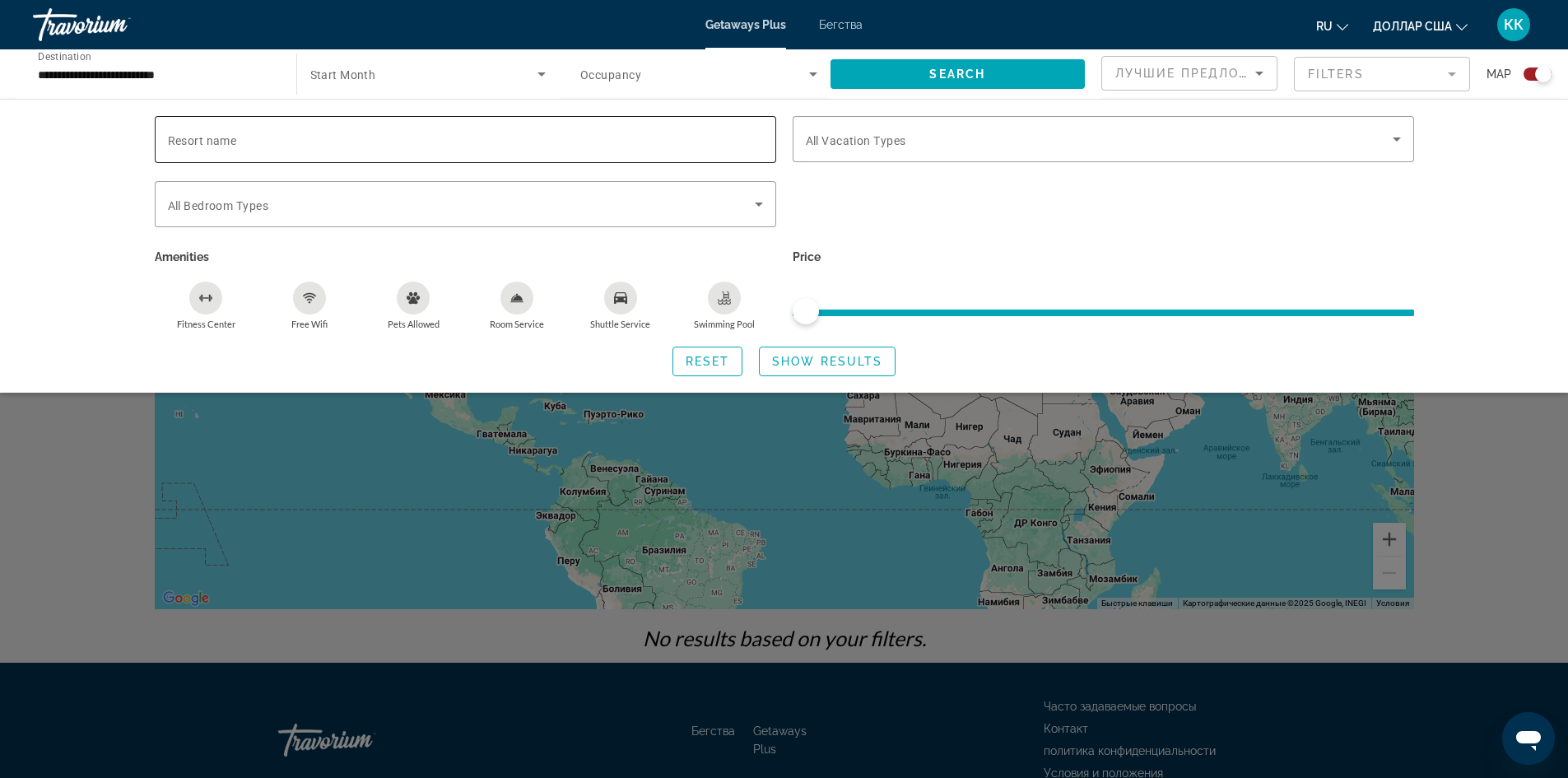
click at [221, 140] on span "Resort name" at bounding box center [202, 141] width 69 height 13
click at [221, 140] on input "Resort name" at bounding box center [465, 140] width 595 height 20
paste input "**********"
type input "**********"
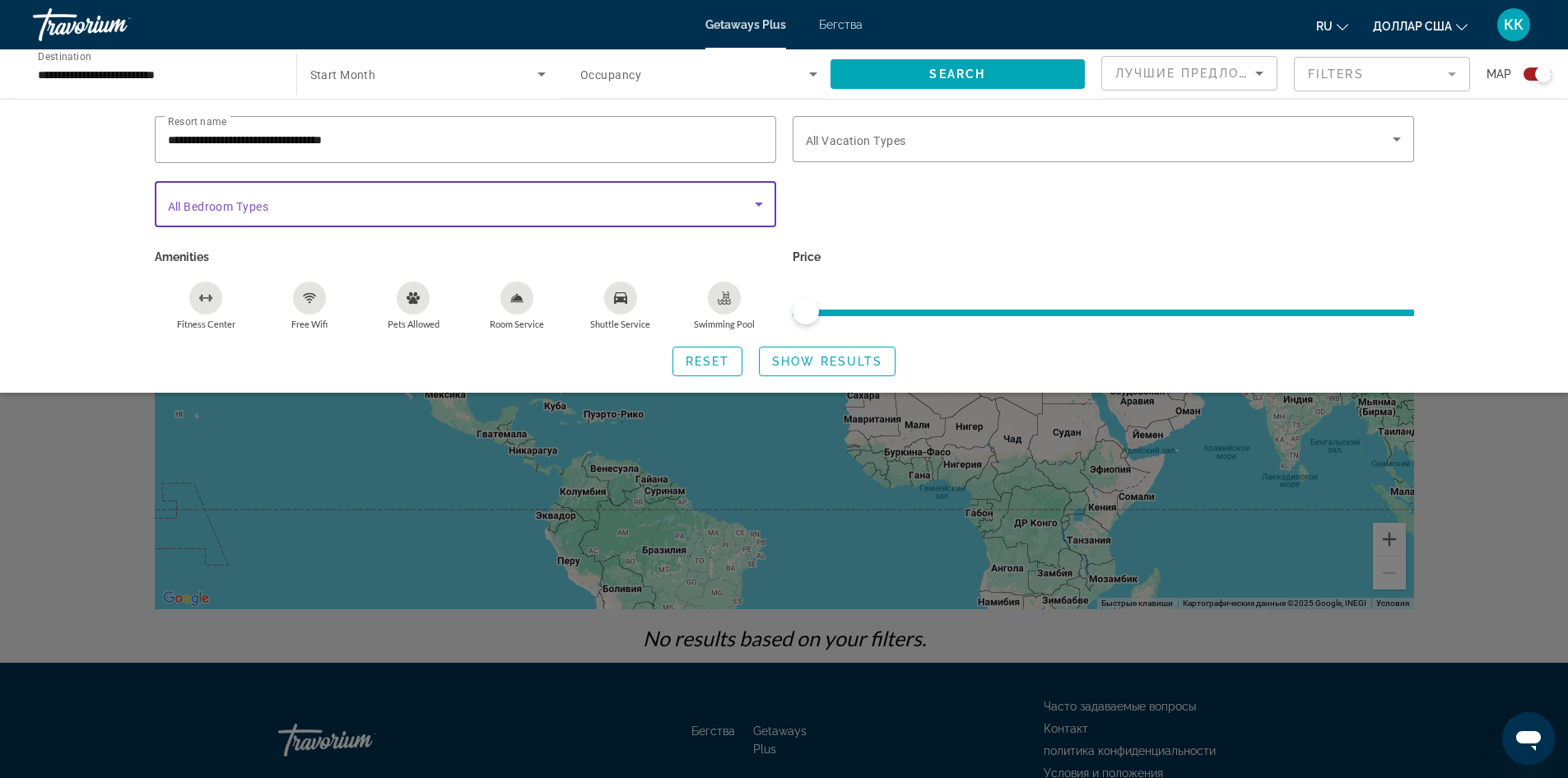
click at [762, 205] on icon "Search widget" at bounding box center [759, 204] width 20 height 20
click at [260, 205] on span "All Bedroom Types" at bounding box center [218, 206] width 101 height 13
click at [739, 194] on span "Search widget" at bounding box center [461, 204] width 587 height 20
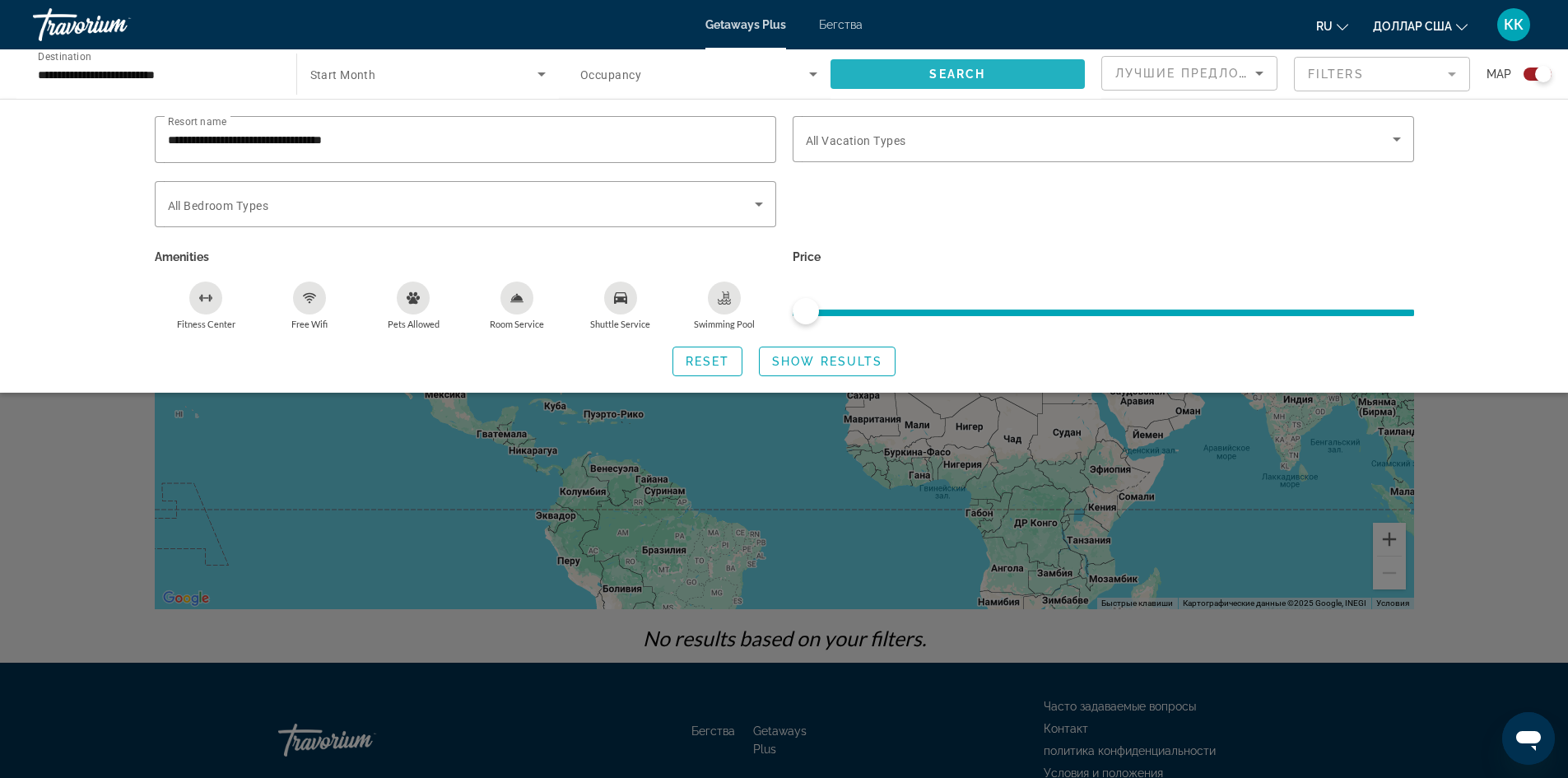
click at [1004, 67] on span "Search widget" at bounding box center [958, 74] width 255 height 39
click at [702, 360] on span "Reset" at bounding box center [708, 361] width 45 height 13
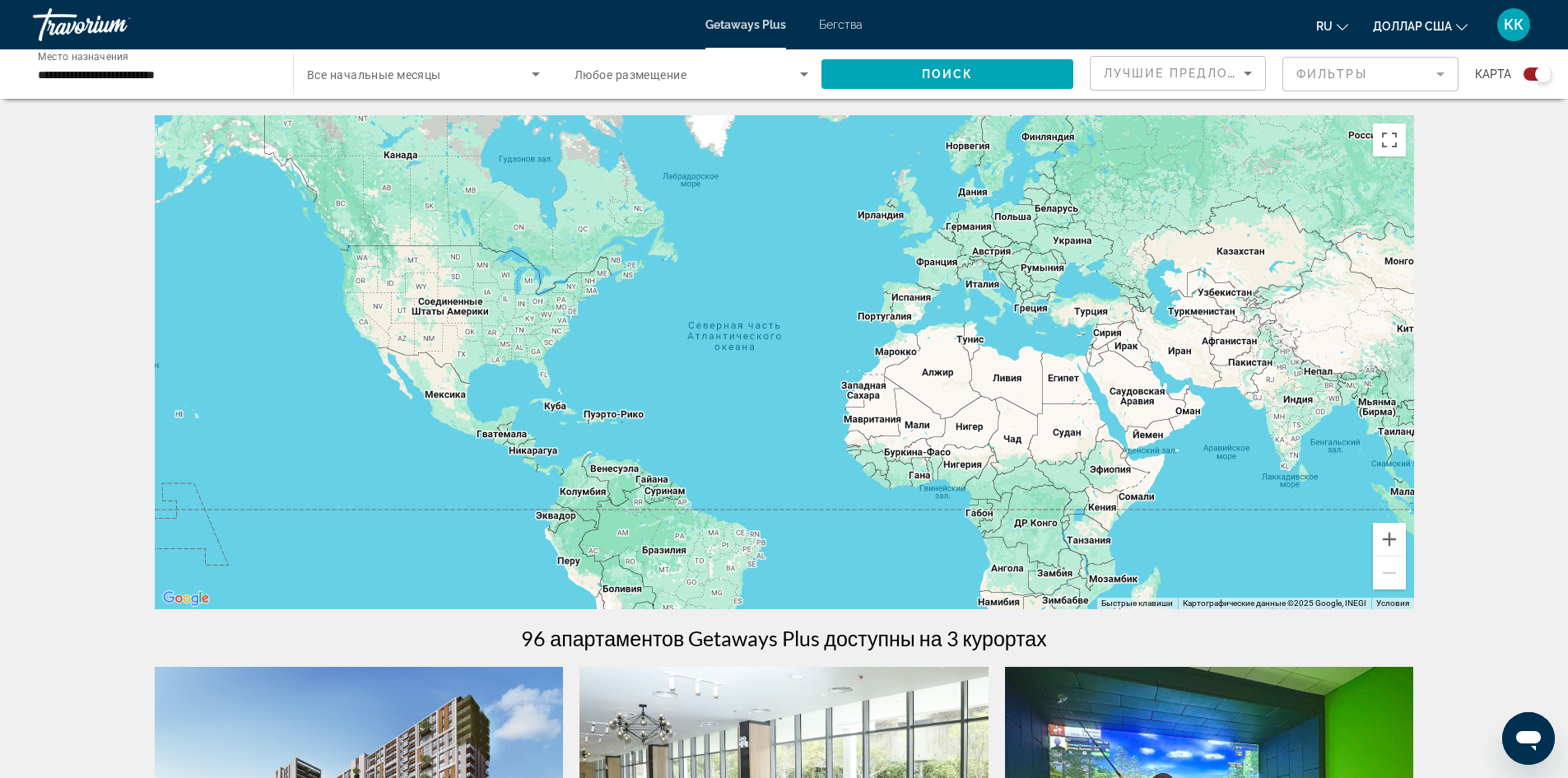
click at [1173, 501] on div "Основное содержание" at bounding box center [784, 362] width 1260 height 493
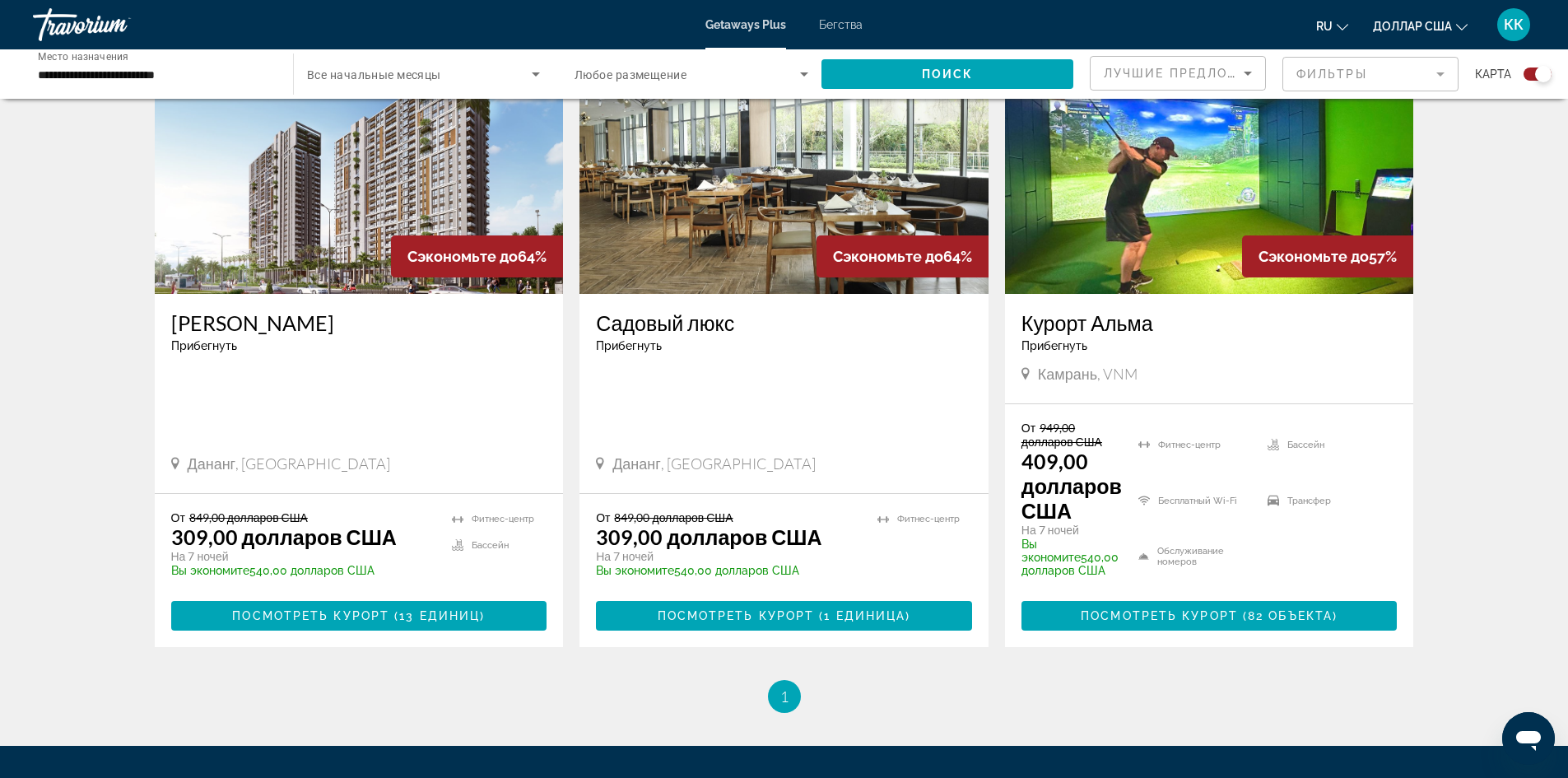
scroll to position [723, 0]
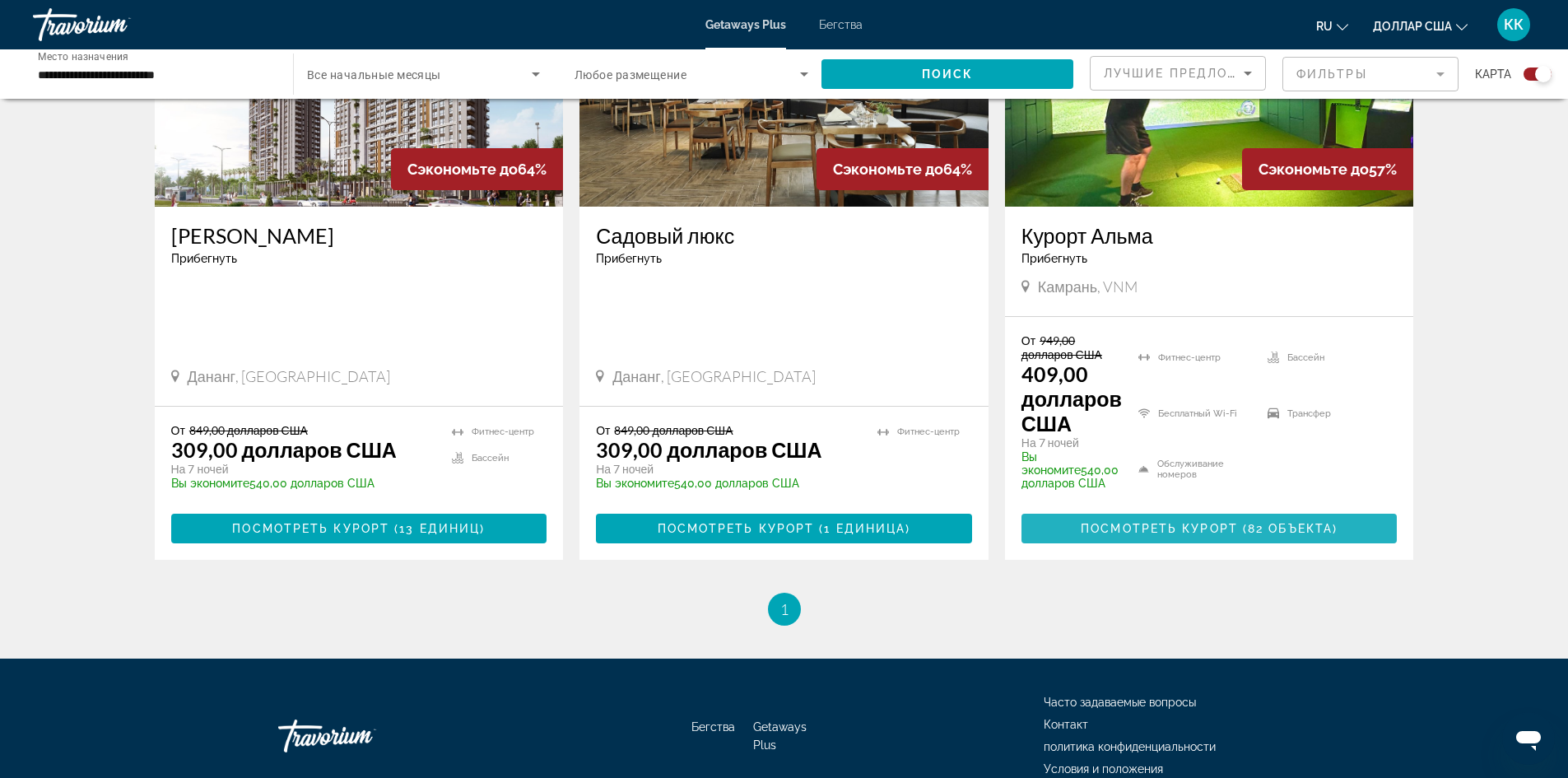
click at [1218, 530] on font "Посмотреть курорт" at bounding box center [1159, 529] width 157 height 13
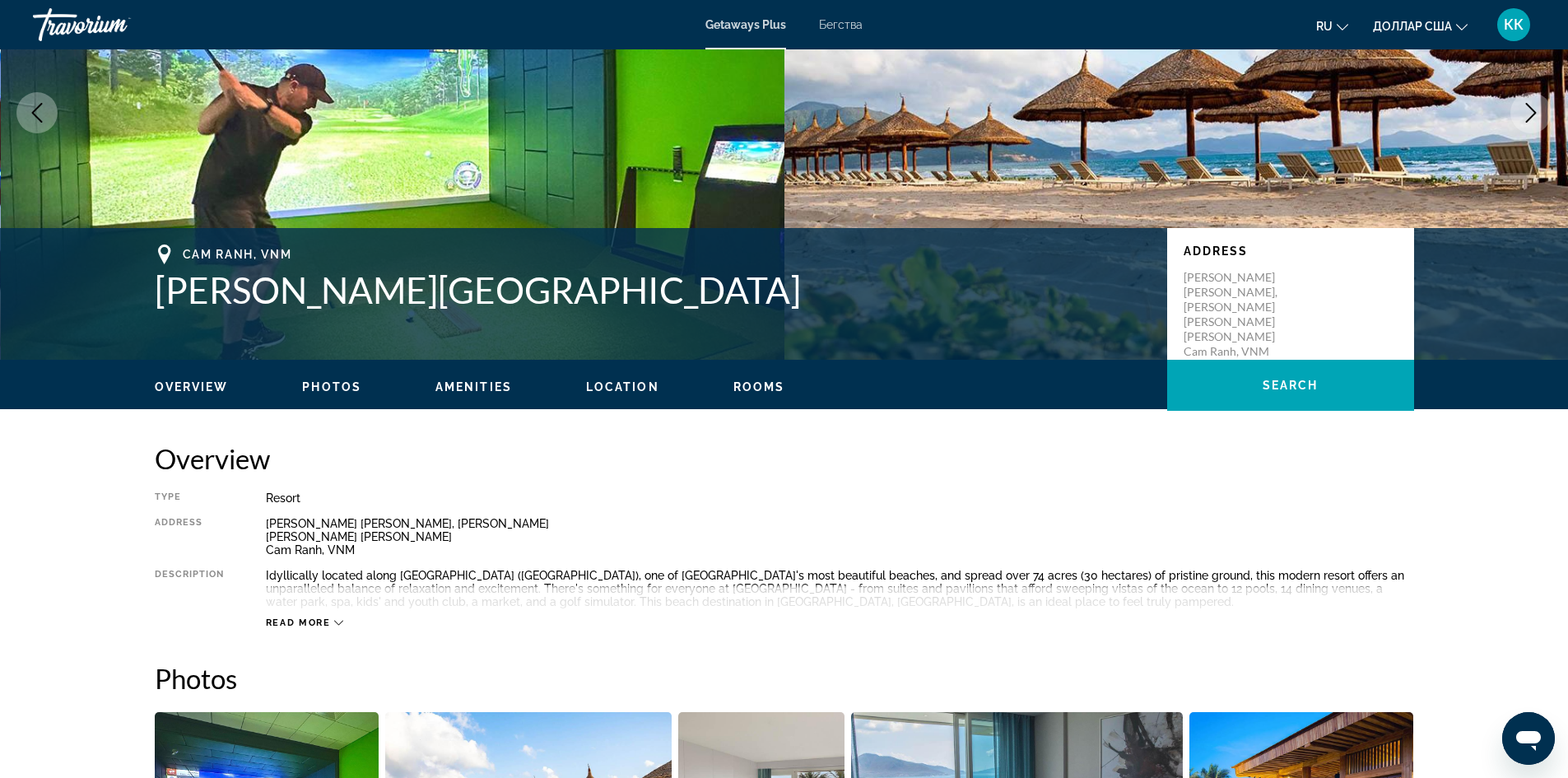
scroll to position [165, 0]
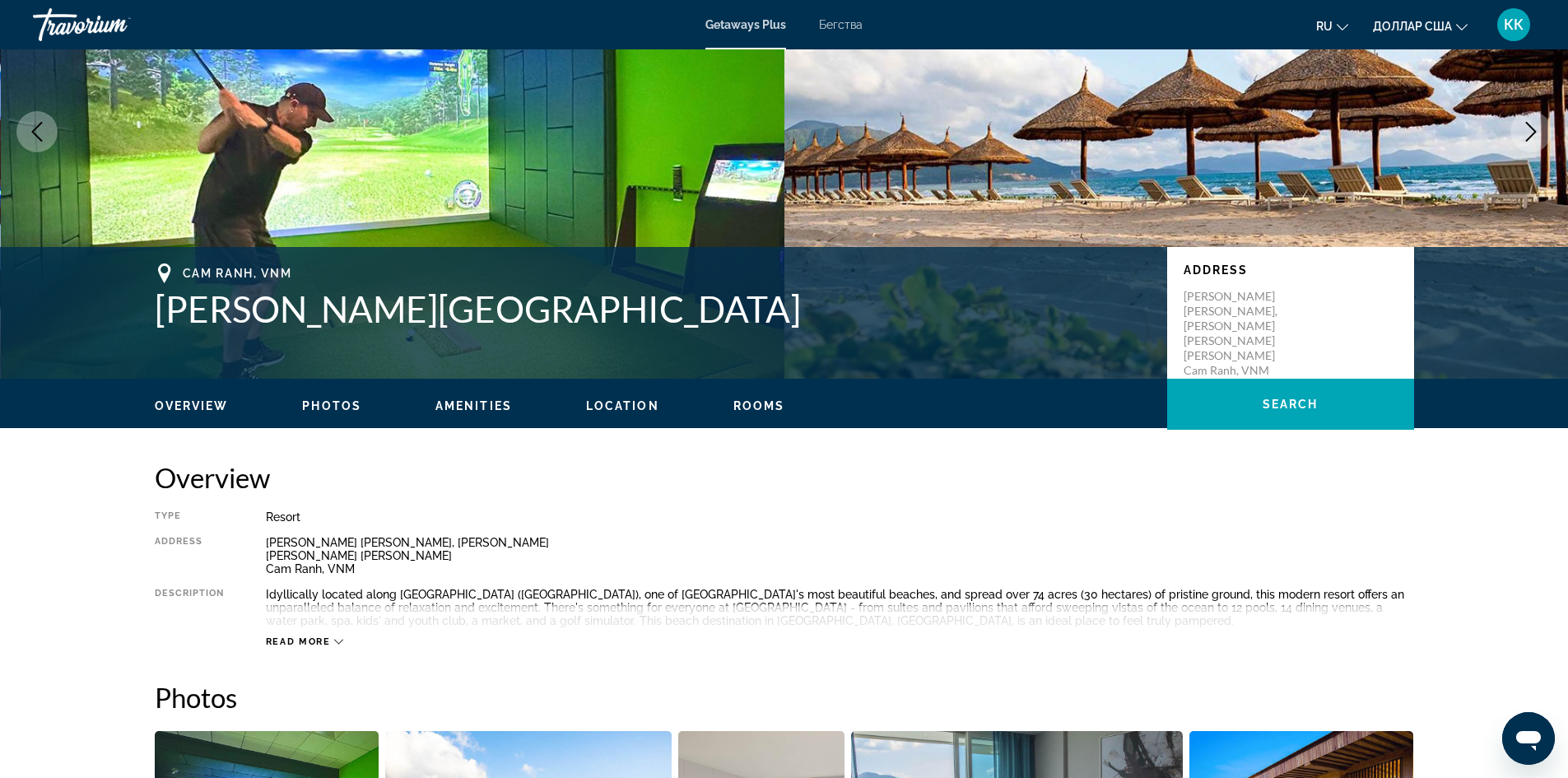
drag, startPoint x: 976, startPoint y: 328, endPoint x: 1026, endPoint y: 260, distance: 84.4
click at [1026, 260] on div "Cam Ranh, [GEOGRAPHIC_DATA][PERSON_NAME] Address [PERSON_NAME][GEOGRAPHIC_DATA]…" at bounding box center [784, 312] width 1568 height 131
drag, startPoint x: 1026, startPoint y: 260, endPoint x: 961, endPoint y: 321, distance: 89.1
click at [961, 321] on h1 "[PERSON_NAME][GEOGRAPHIC_DATA]" at bounding box center [653, 309] width 996 height 43
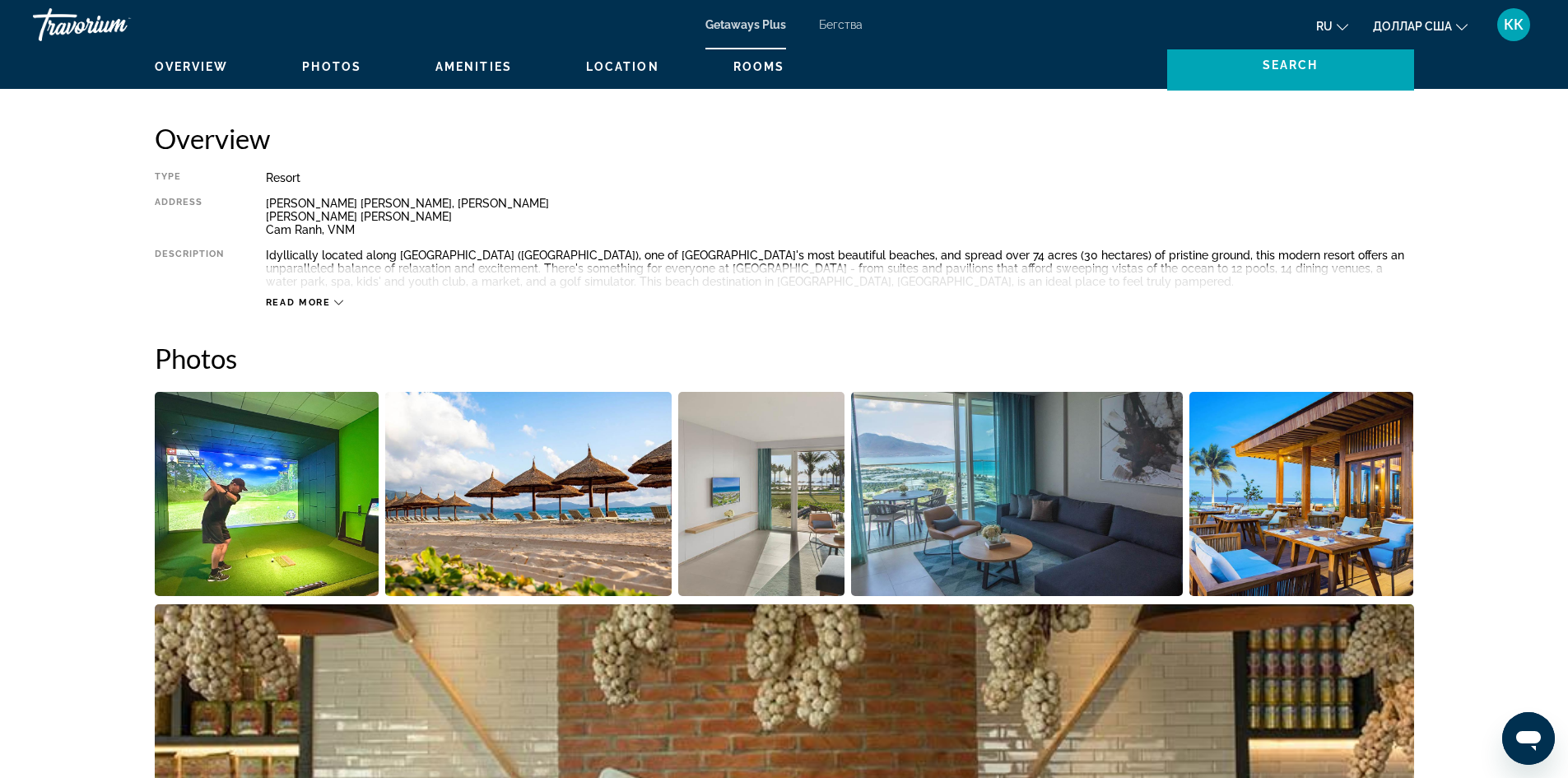
scroll to position [411, 0]
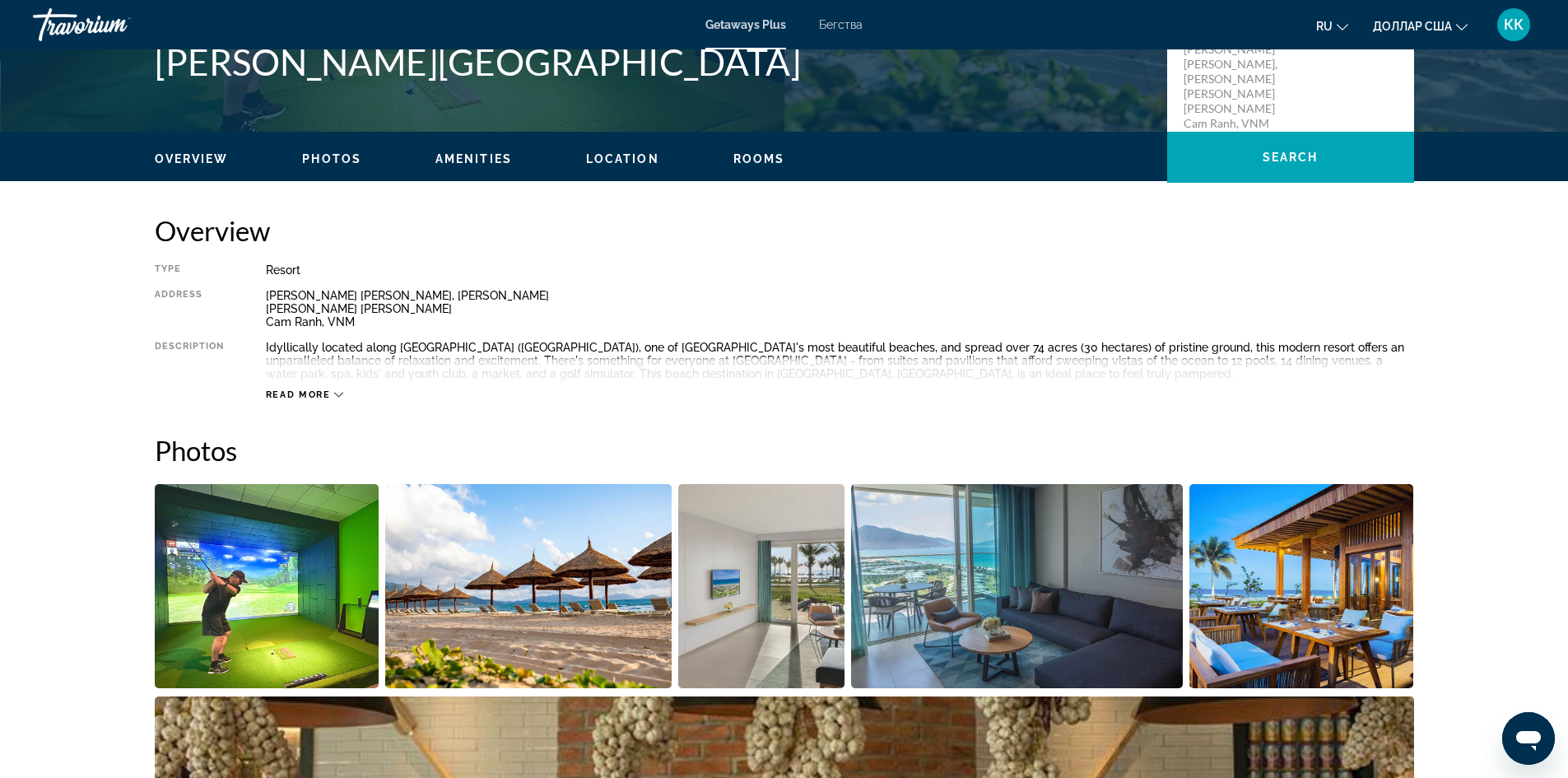
click at [1304, 575] on img "Open full-screen image slider" at bounding box center [1302, 585] width 224 height 204
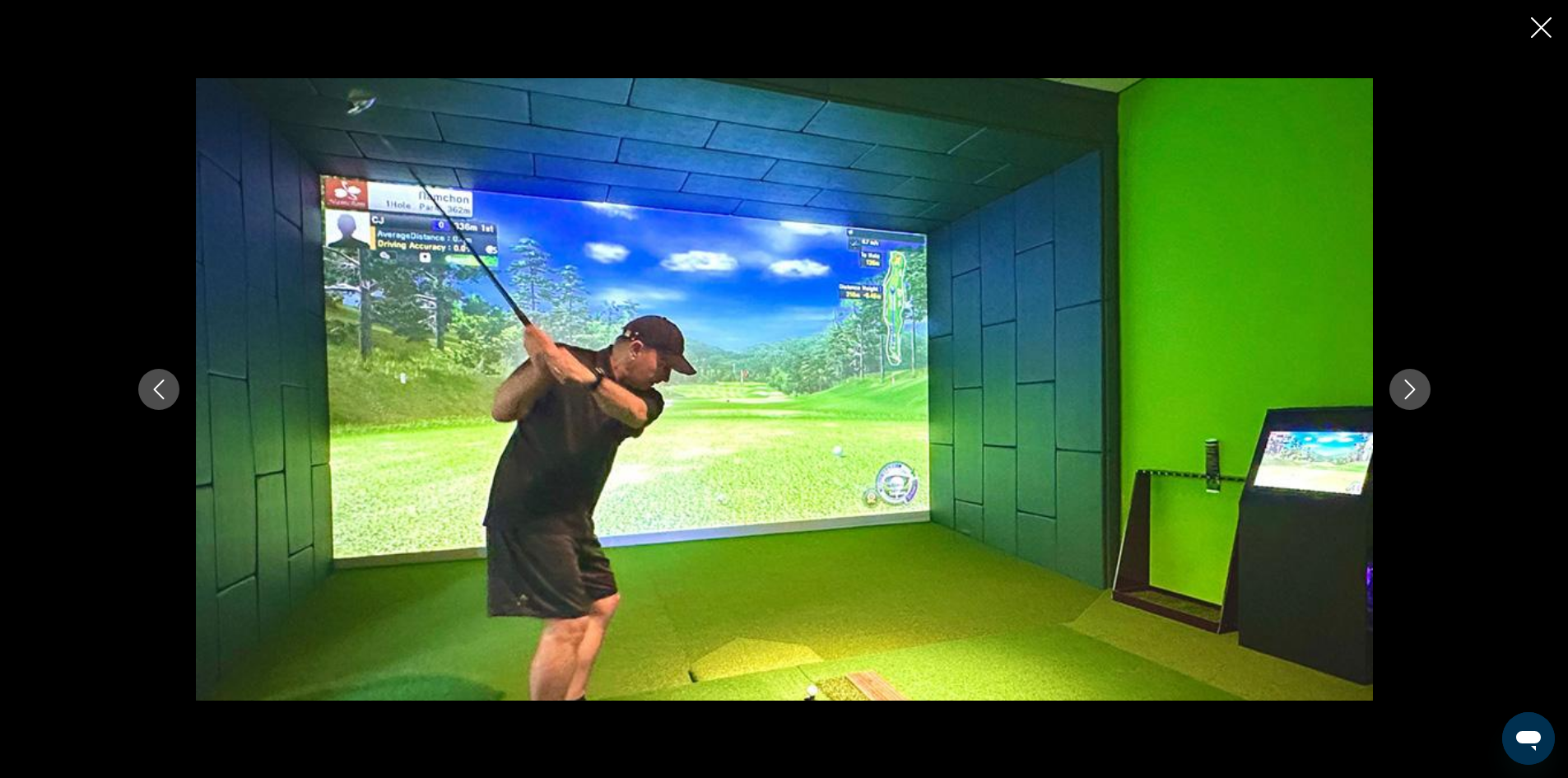
click at [1048, 467] on img "Основное содержание" at bounding box center [784, 389] width 1177 height 622
click at [1413, 387] on icon "Next image" at bounding box center [1409, 389] width 10 height 20
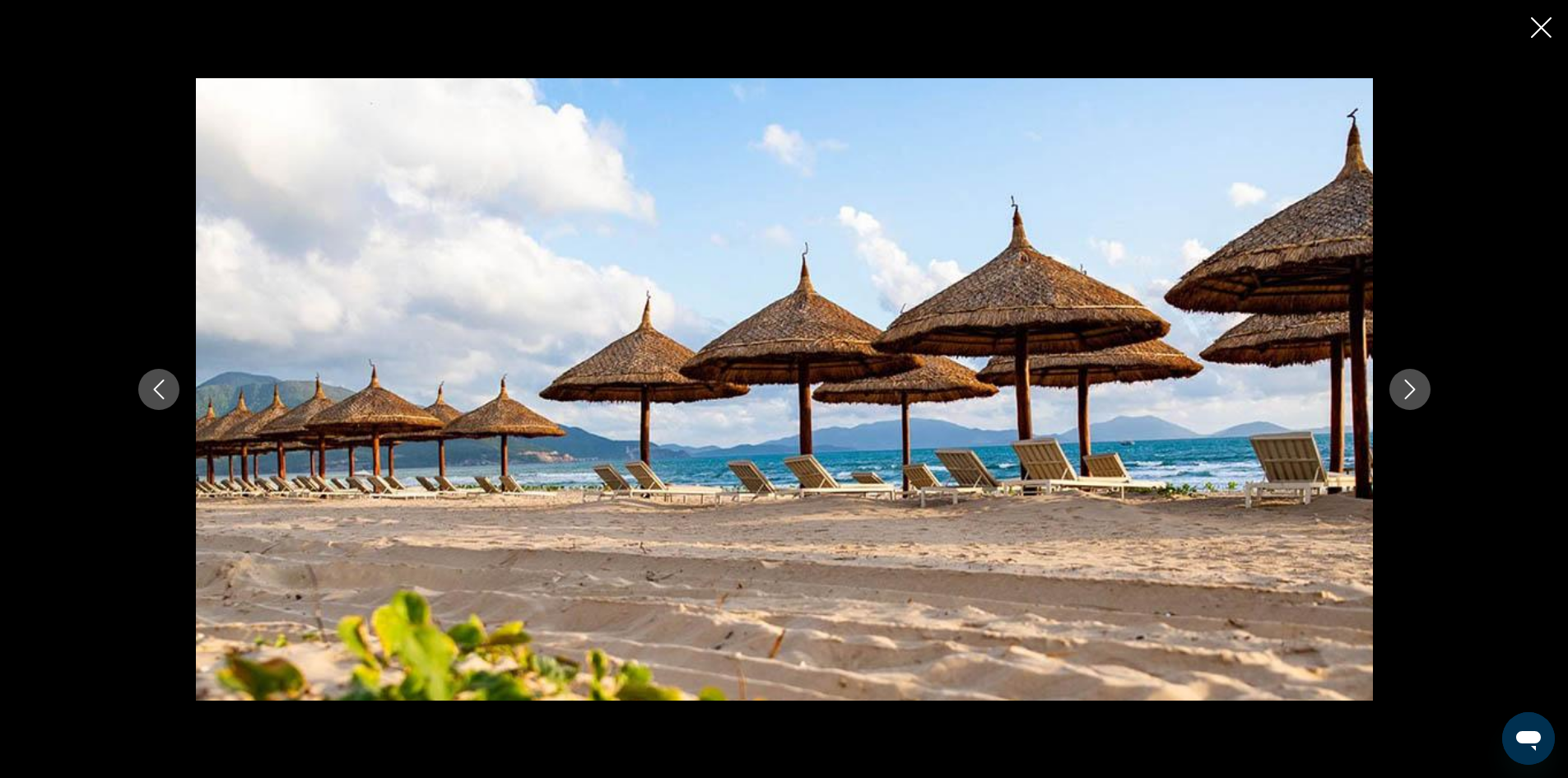
click at [1413, 387] on icon "Next image" at bounding box center [1409, 389] width 10 height 20
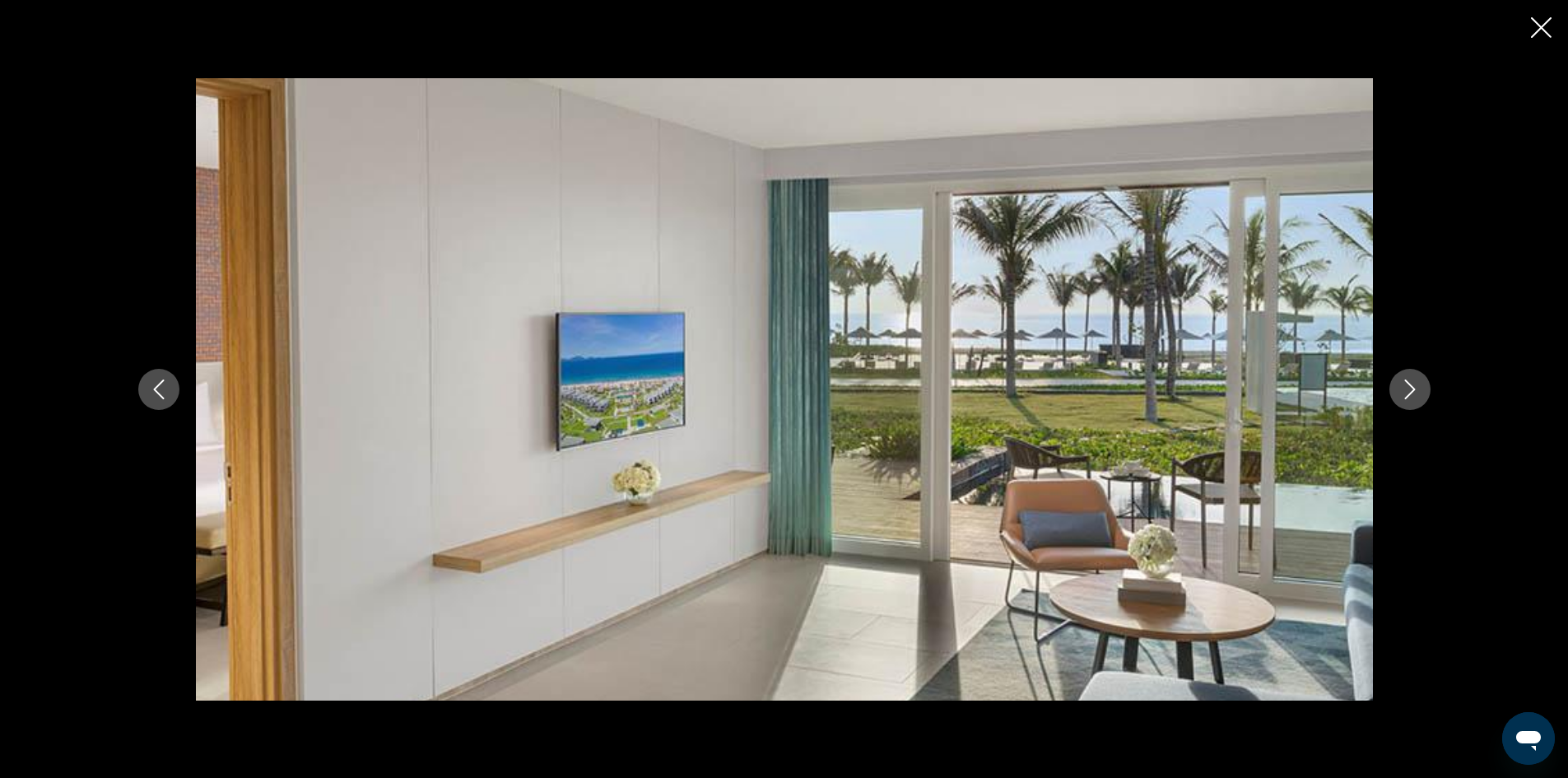
click at [1413, 387] on icon "Next image" at bounding box center [1409, 389] width 10 height 20
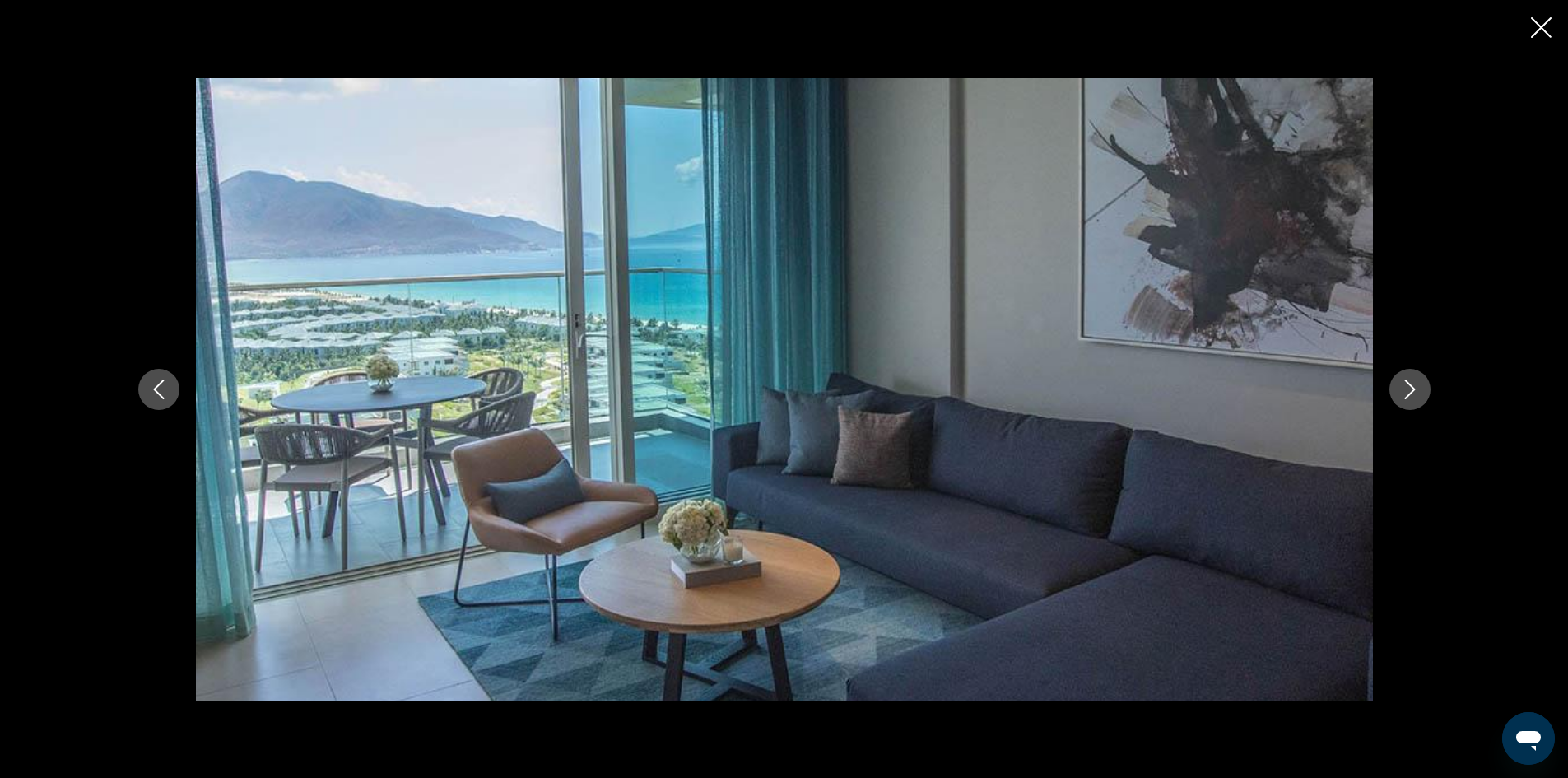
click at [1413, 387] on icon "Next image" at bounding box center [1409, 389] width 10 height 20
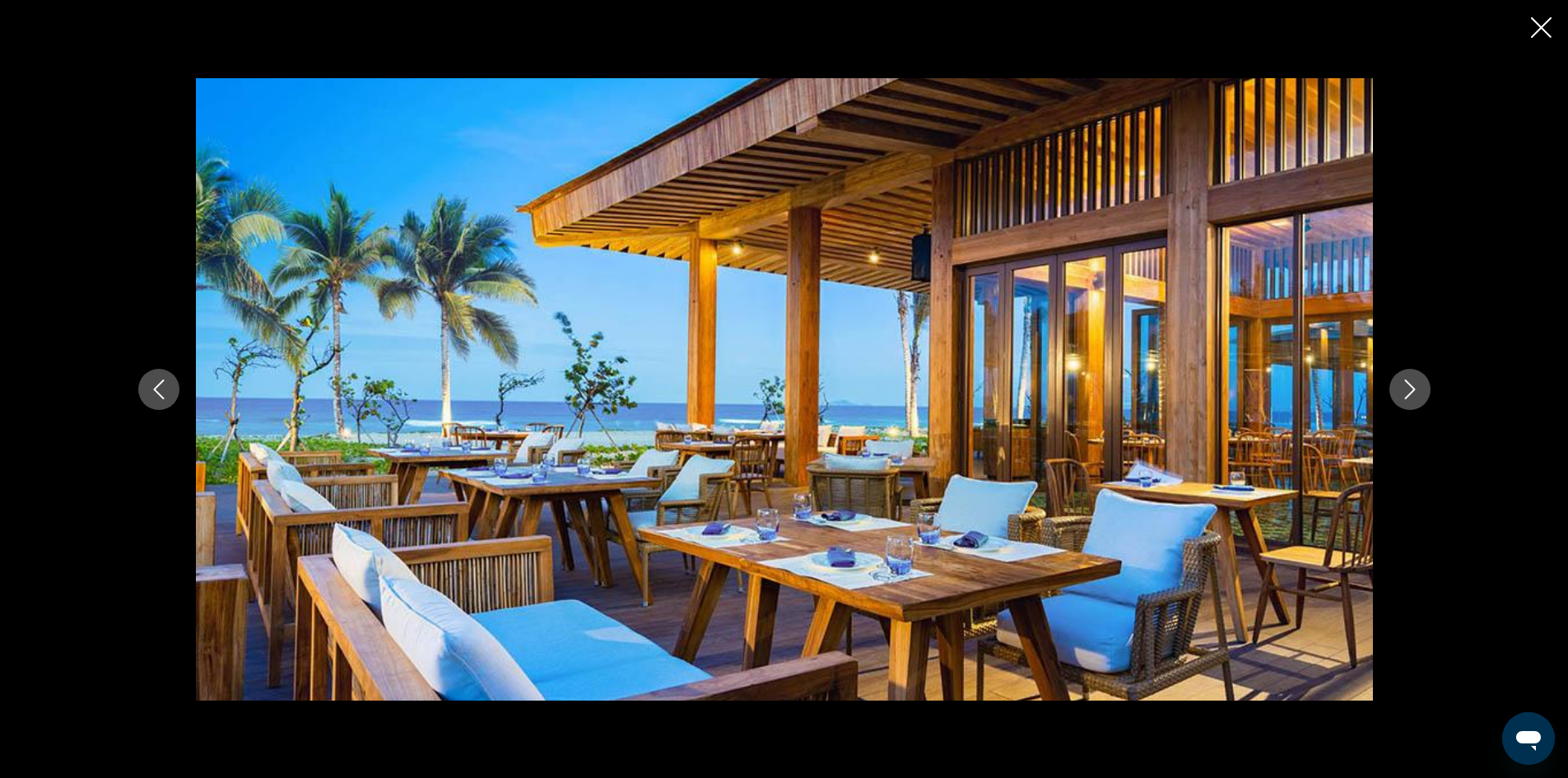
click at [1413, 387] on icon "Next image" at bounding box center [1409, 389] width 10 height 20
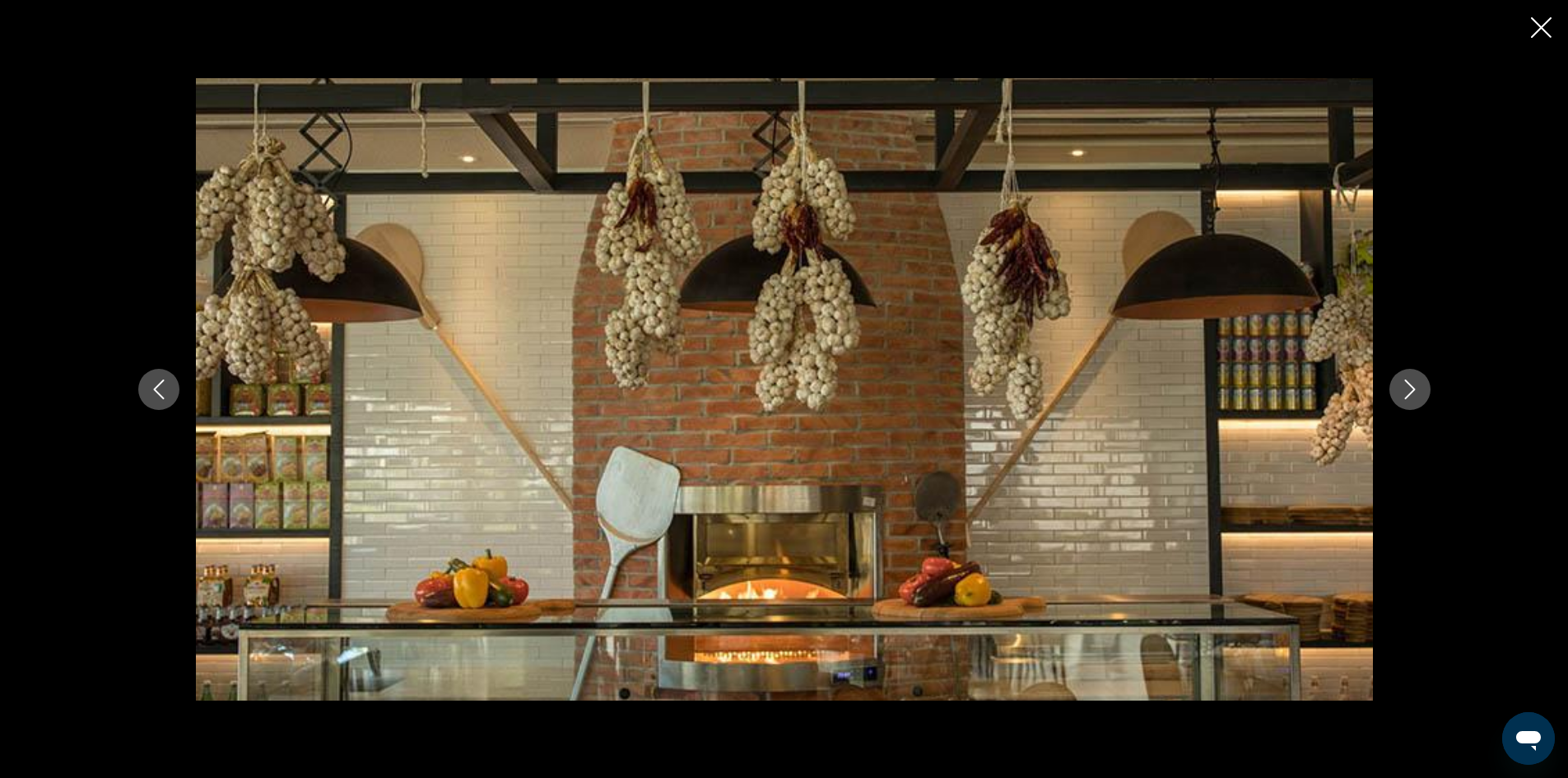
click at [1413, 387] on icon "Next image" at bounding box center [1409, 389] width 10 height 20
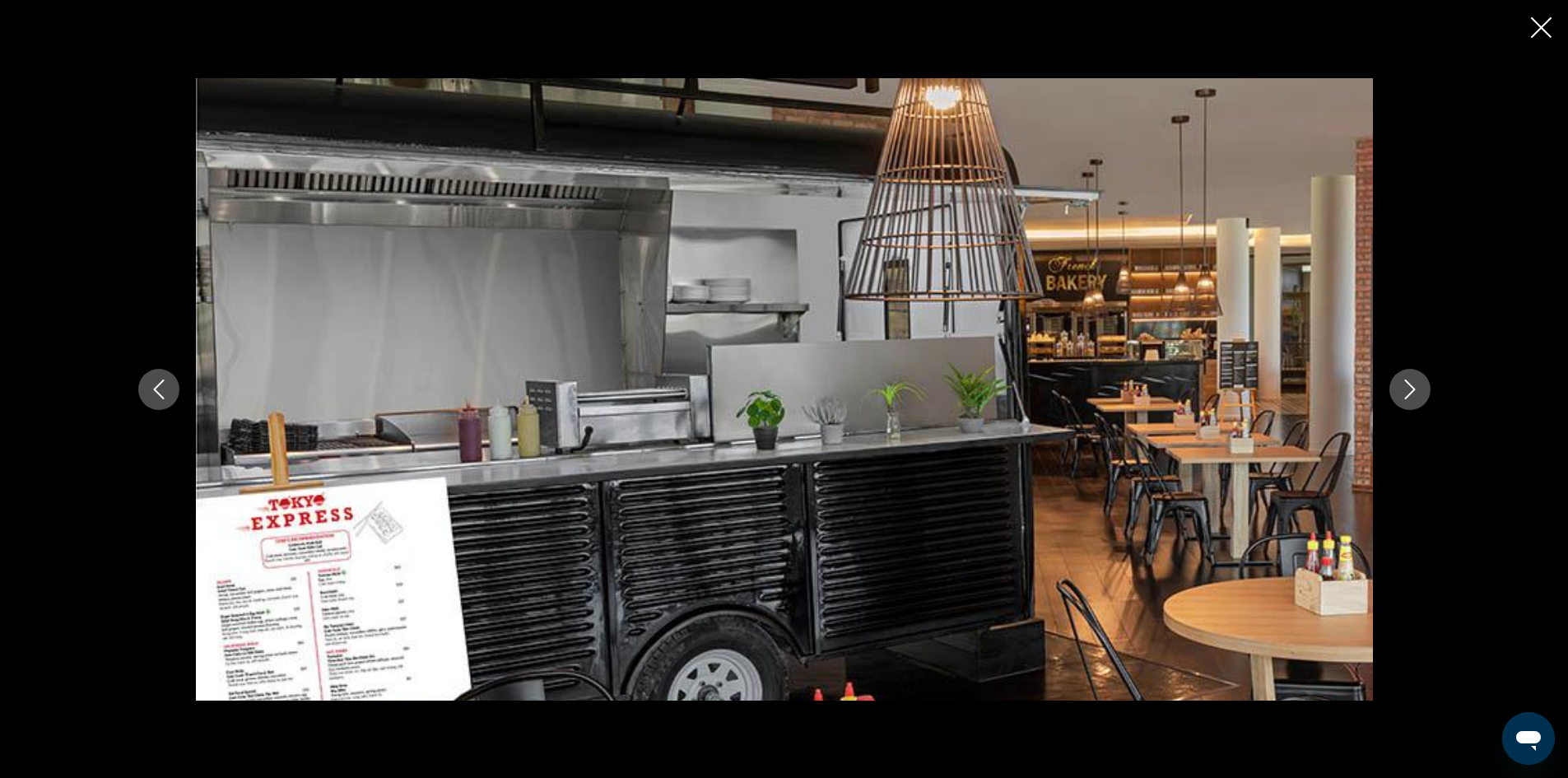
click at [1413, 387] on icon "Next image" at bounding box center [1409, 389] width 10 height 20
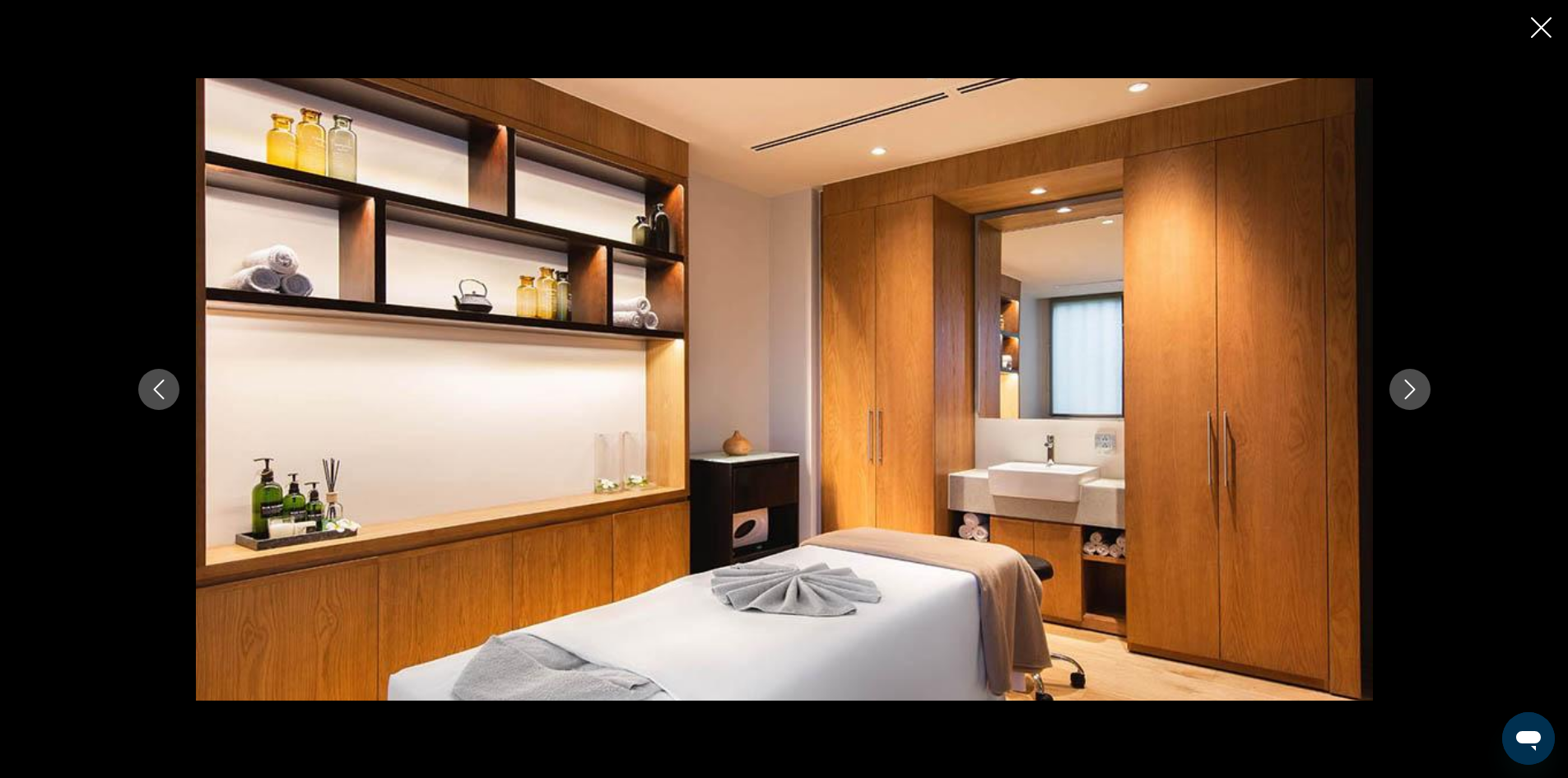
click at [1413, 387] on icon "Next image" at bounding box center [1409, 389] width 10 height 20
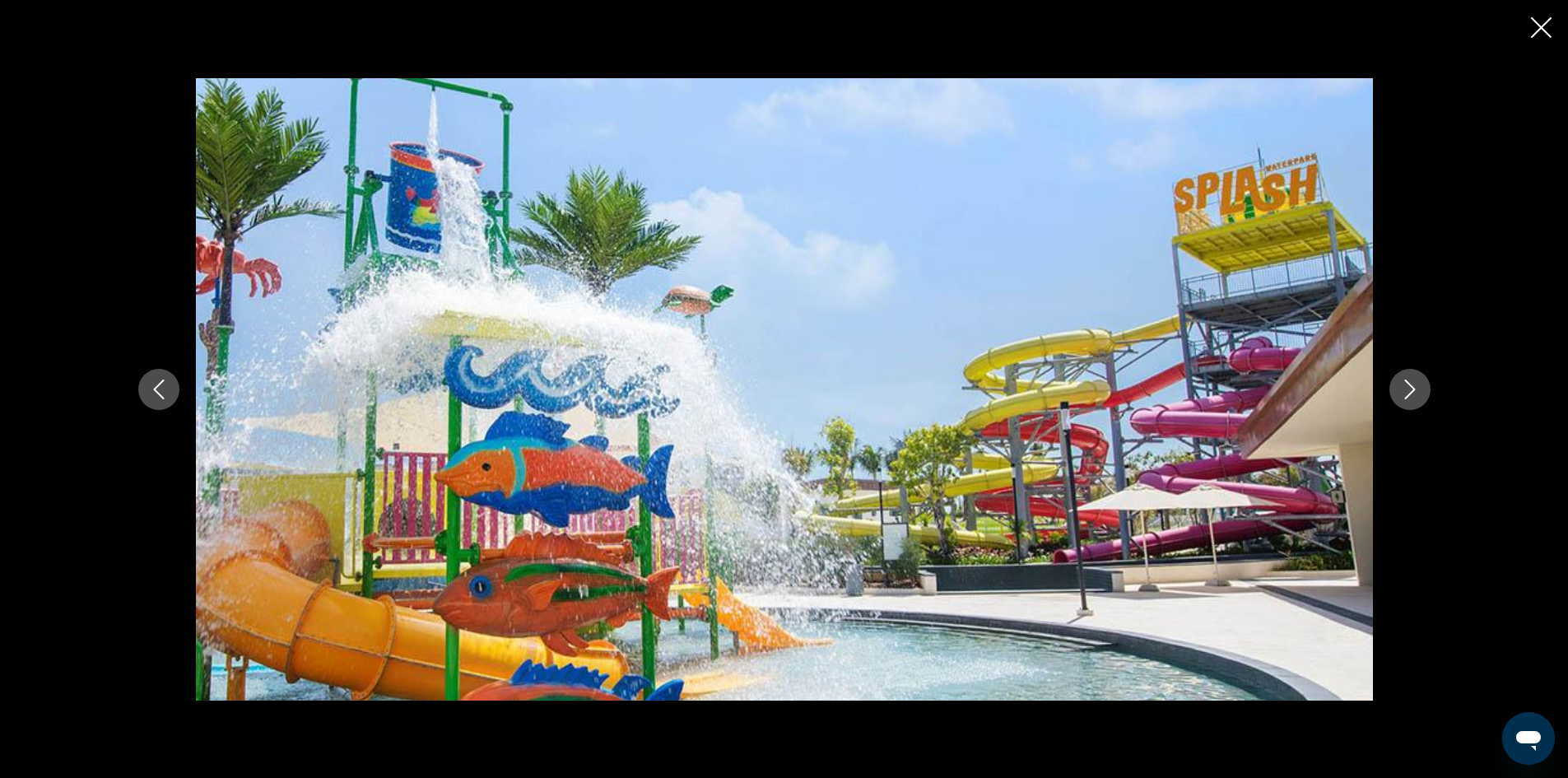
click at [1413, 387] on icon "Next image" at bounding box center [1409, 389] width 10 height 20
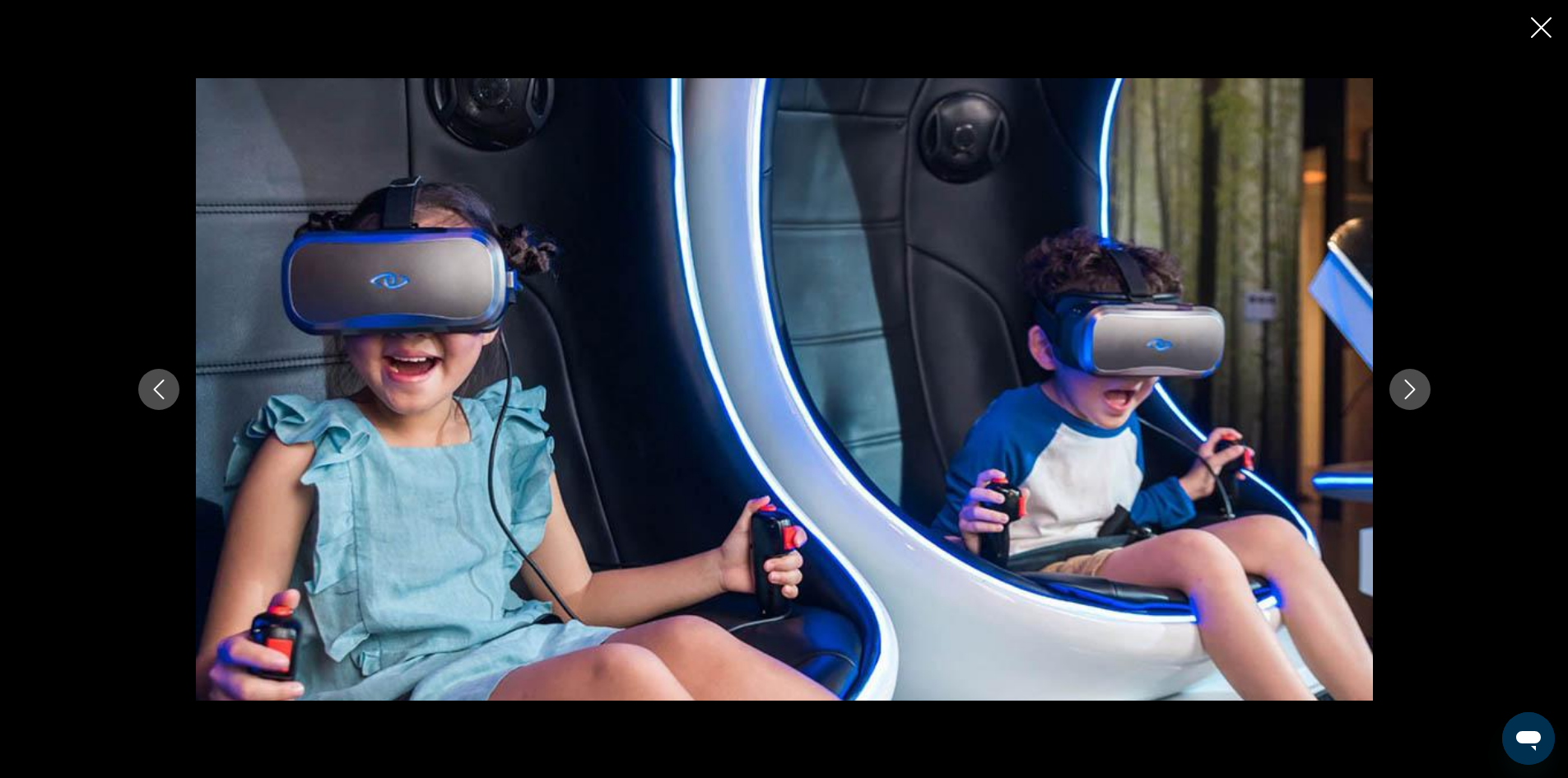
click at [1413, 387] on icon "Next image" at bounding box center [1409, 389] width 10 height 20
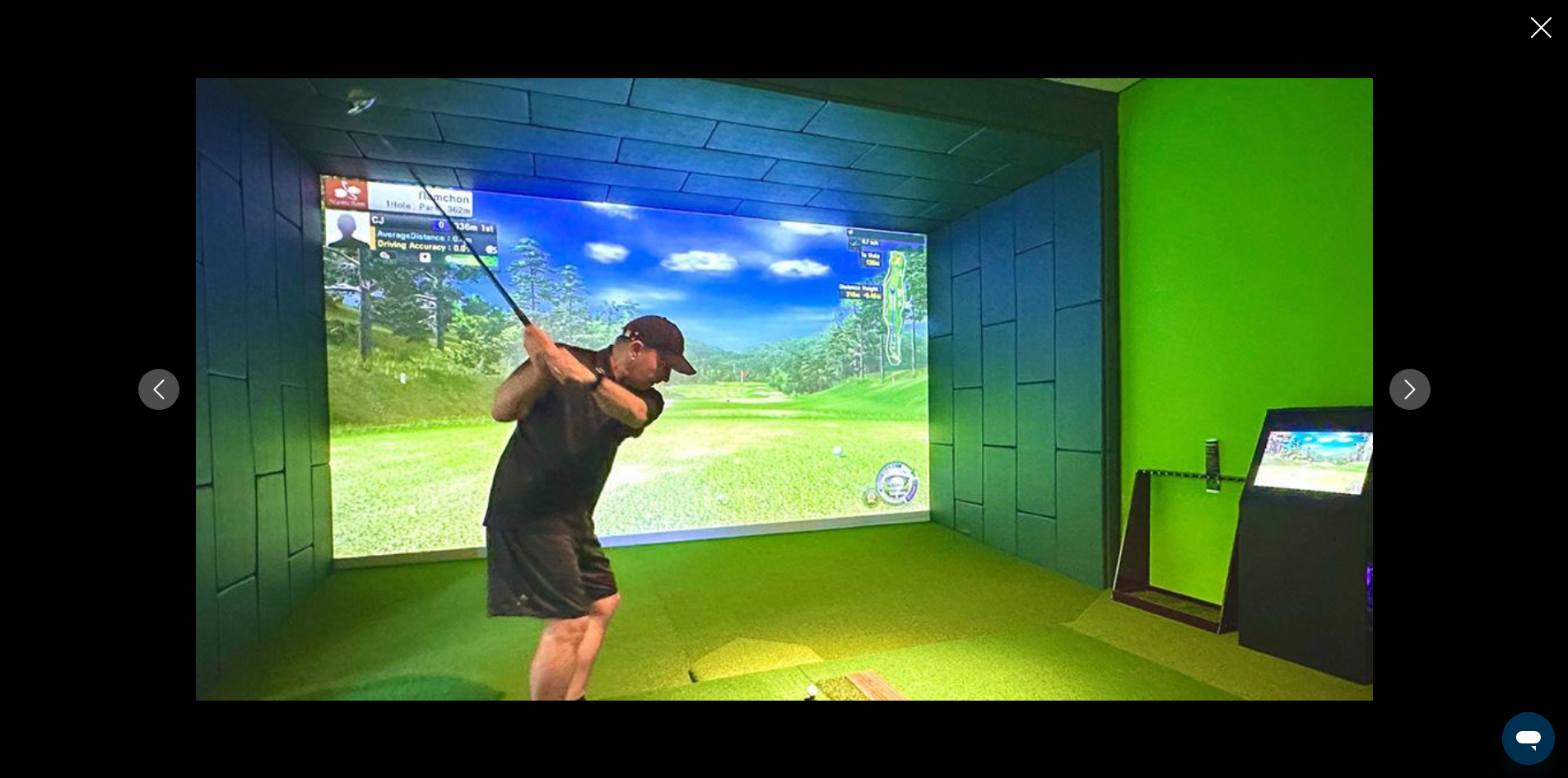
click at [1413, 387] on icon "Next image" at bounding box center [1409, 389] width 10 height 20
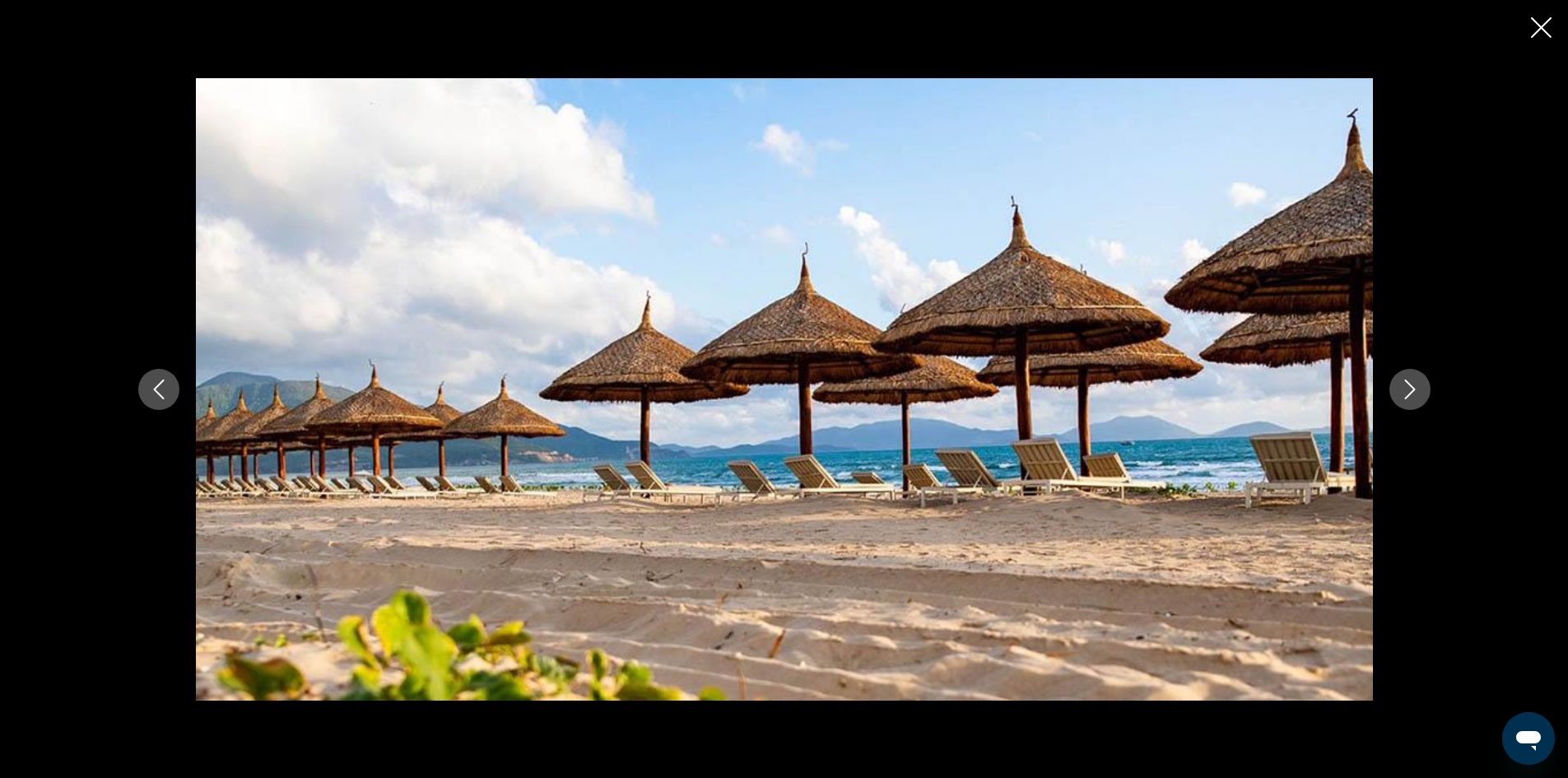
click at [1541, 26] on icon "Close slideshow" at bounding box center [1541, 28] width 20 height 20
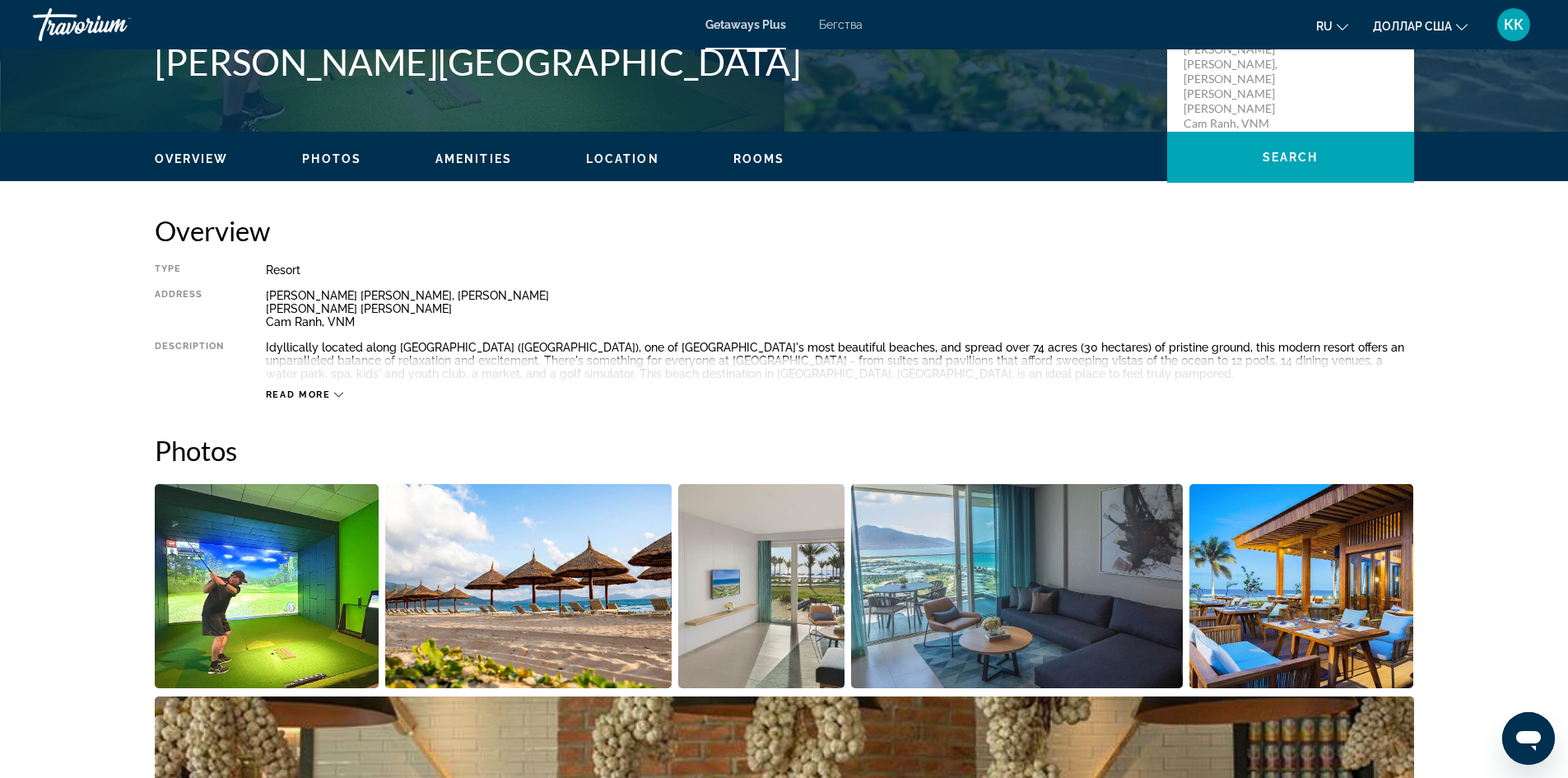
click at [957, 399] on div "Read more" at bounding box center [840, 378] width 1148 height 46
click at [836, 23] on font "Бегства" at bounding box center [841, 24] width 44 height 13
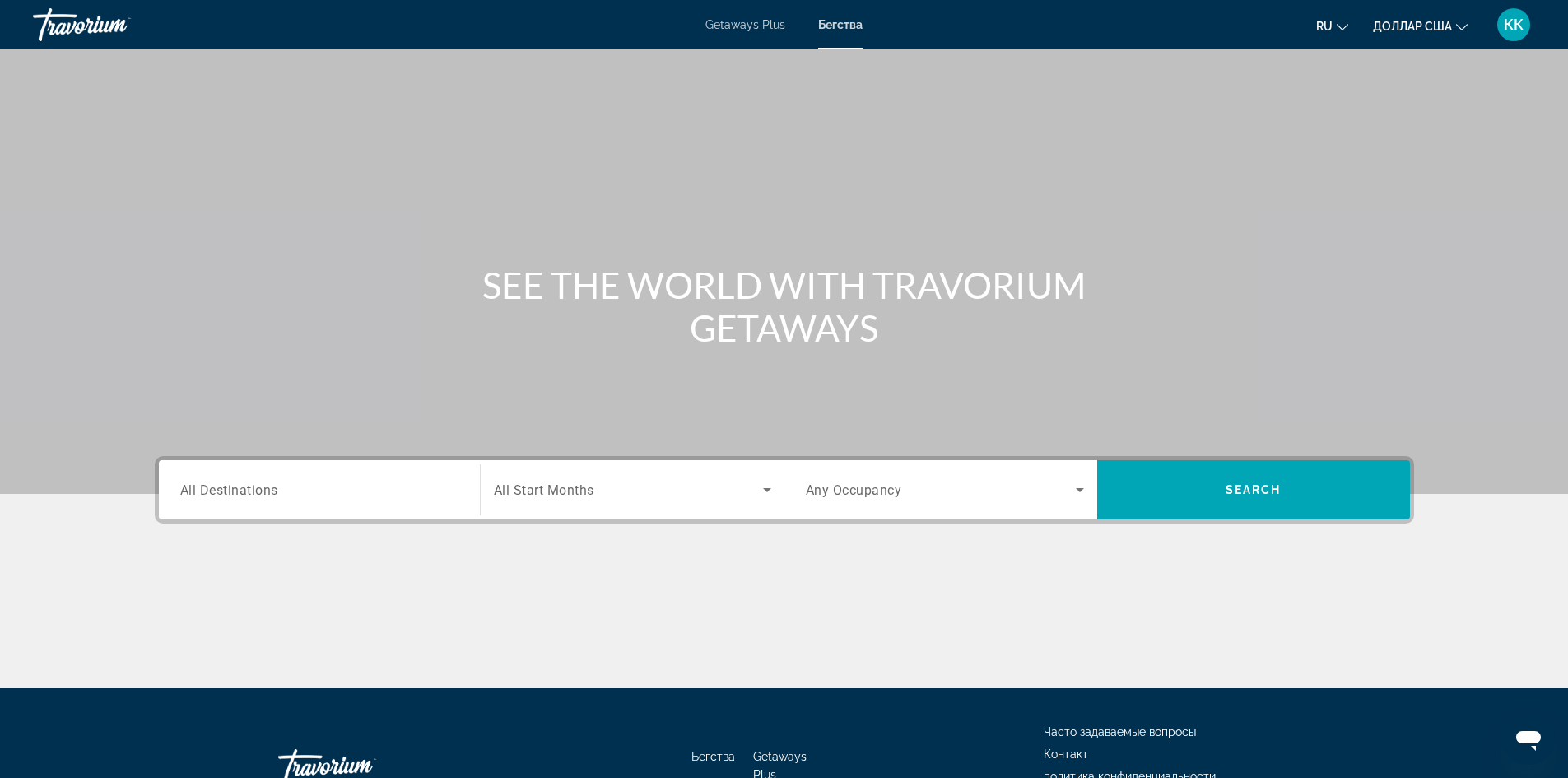
click at [248, 486] on span "All Destinations" at bounding box center [229, 489] width 98 height 16
click at [248, 486] on input "Destination All Destinations" at bounding box center [319, 490] width 278 height 20
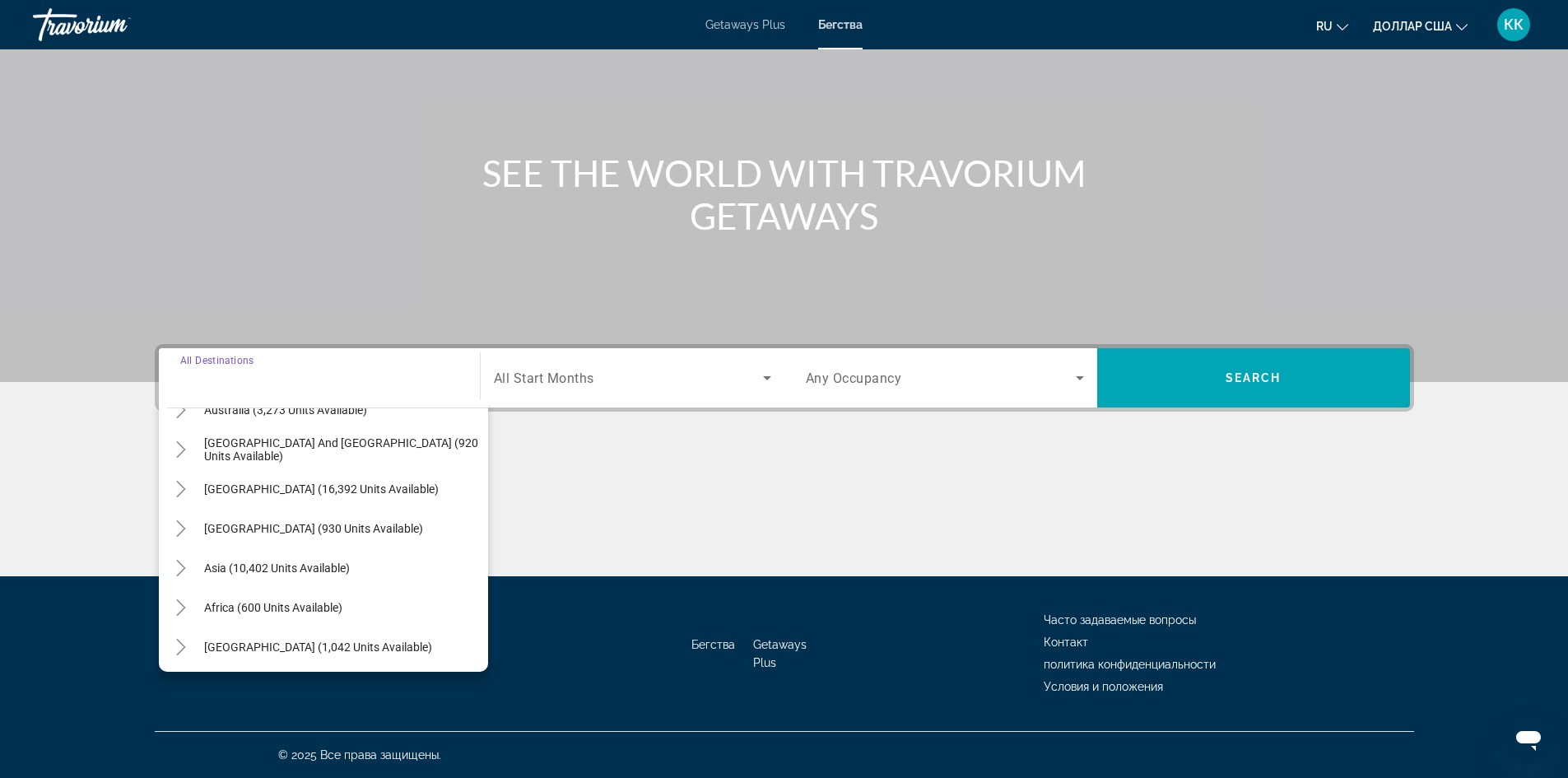
scroll to position [266, 0]
click at [875, 451] on div "Destination All Destinations All destinations [GEOGRAPHIC_DATA] (633,116 units …" at bounding box center [784, 460] width 1325 height 232
